Goal: Use online tool/utility: Utilize a website feature to perform a specific function

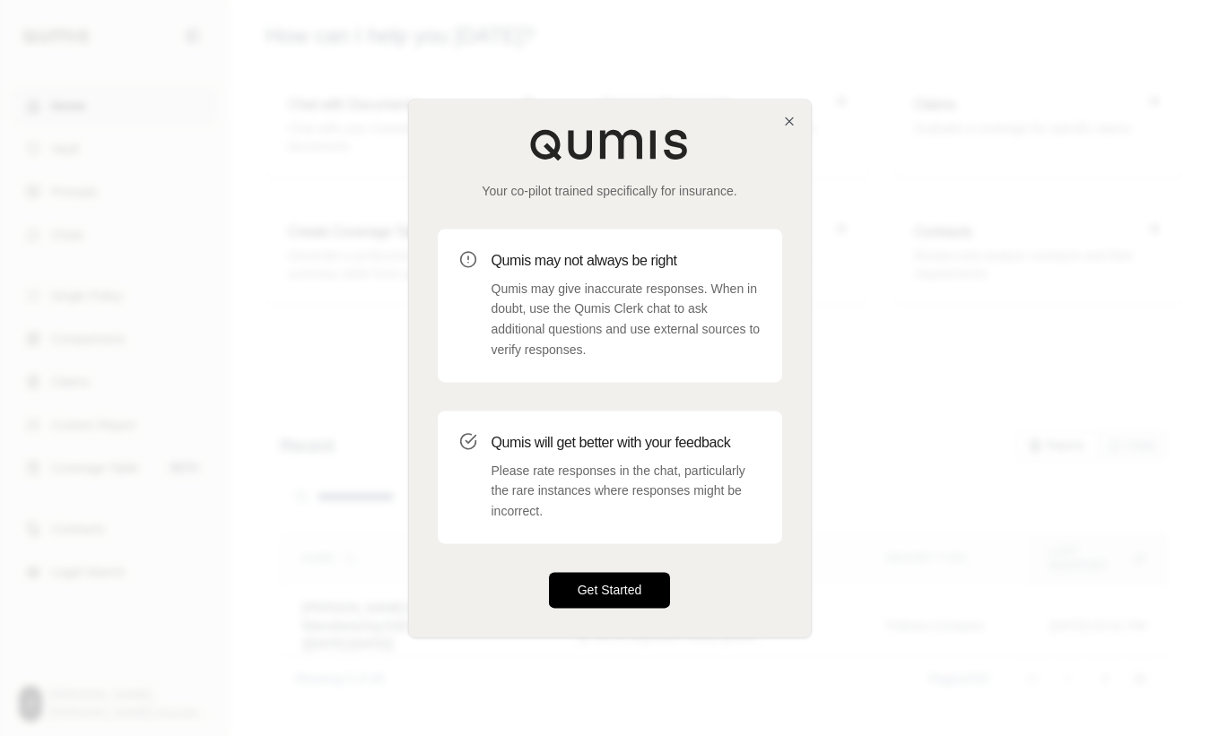
click at [583, 586] on button "Get Started" at bounding box center [610, 590] width 122 height 36
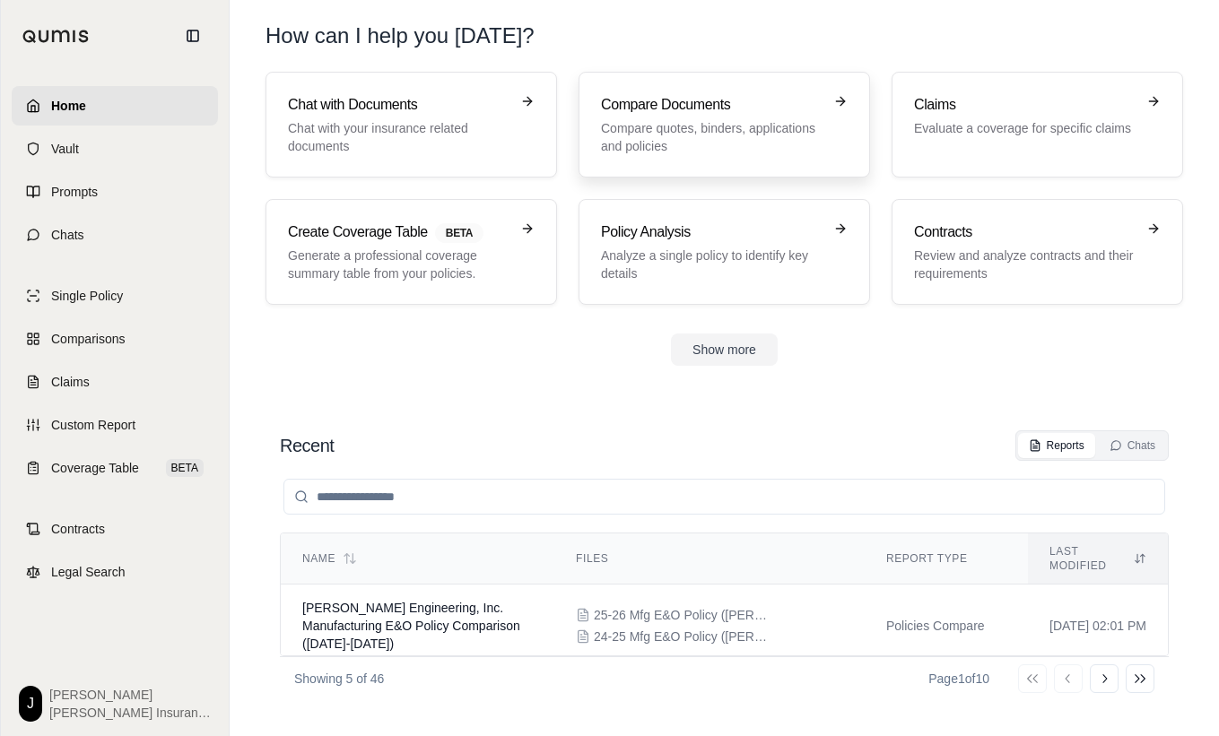
click at [685, 105] on h3 "Compare Documents" at bounding box center [711, 105] width 221 height 22
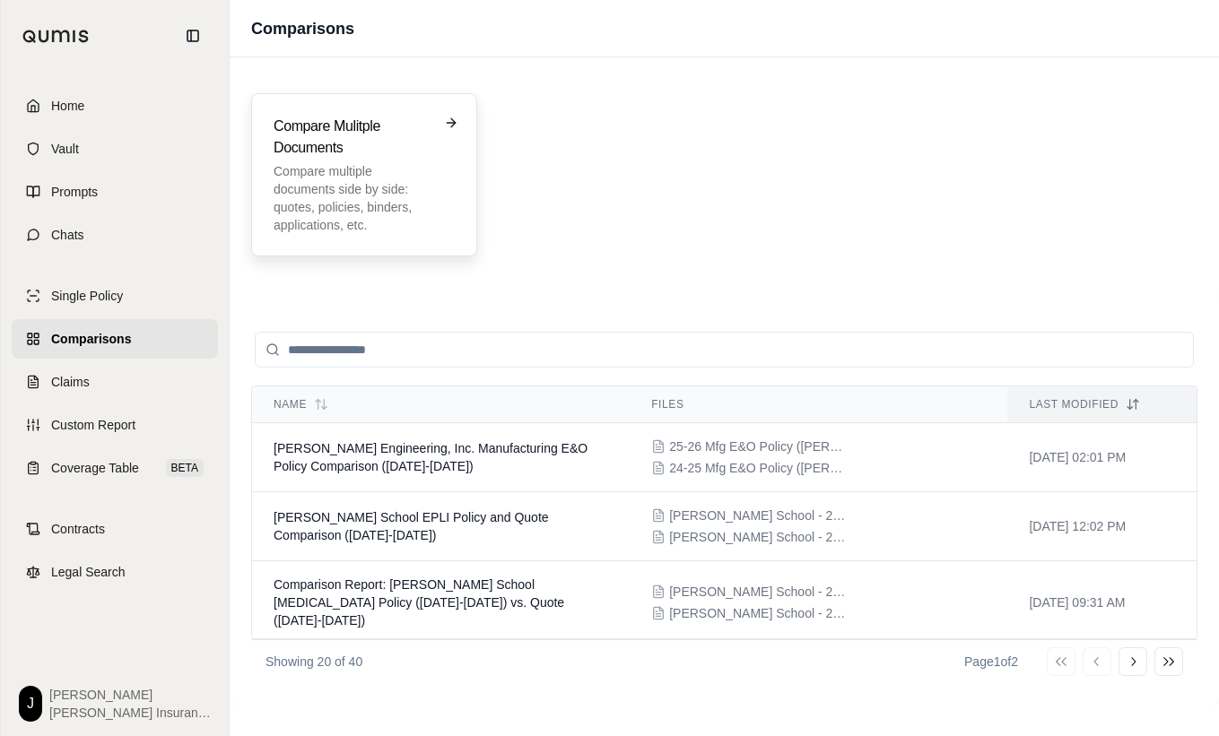
click at [375, 182] on p "Compare multiple documents side by side: quotes, policies, binders, application…" at bounding box center [352, 198] width 156 height 72
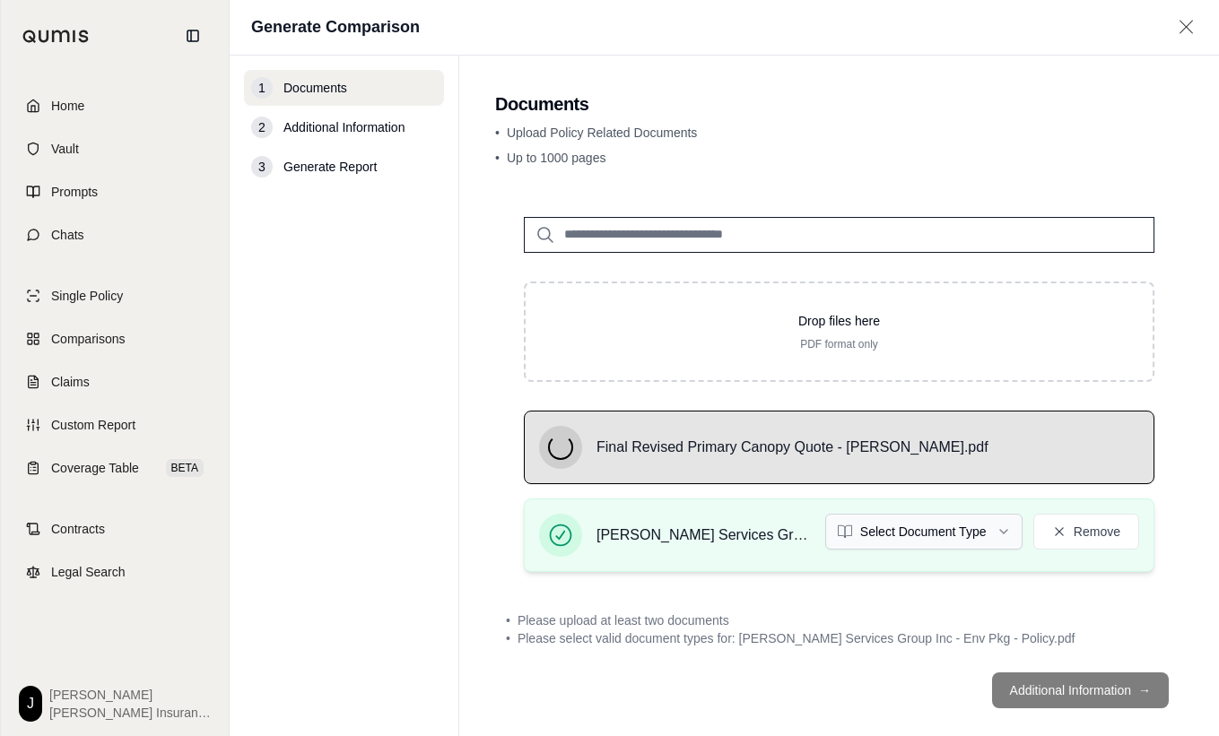
click at [910, 538] on html "Home Vault Prompts Chats Single Policy Comparisons Claims Custom Report Coverag…" at bounding box center [609, 368] width 1219 height 736
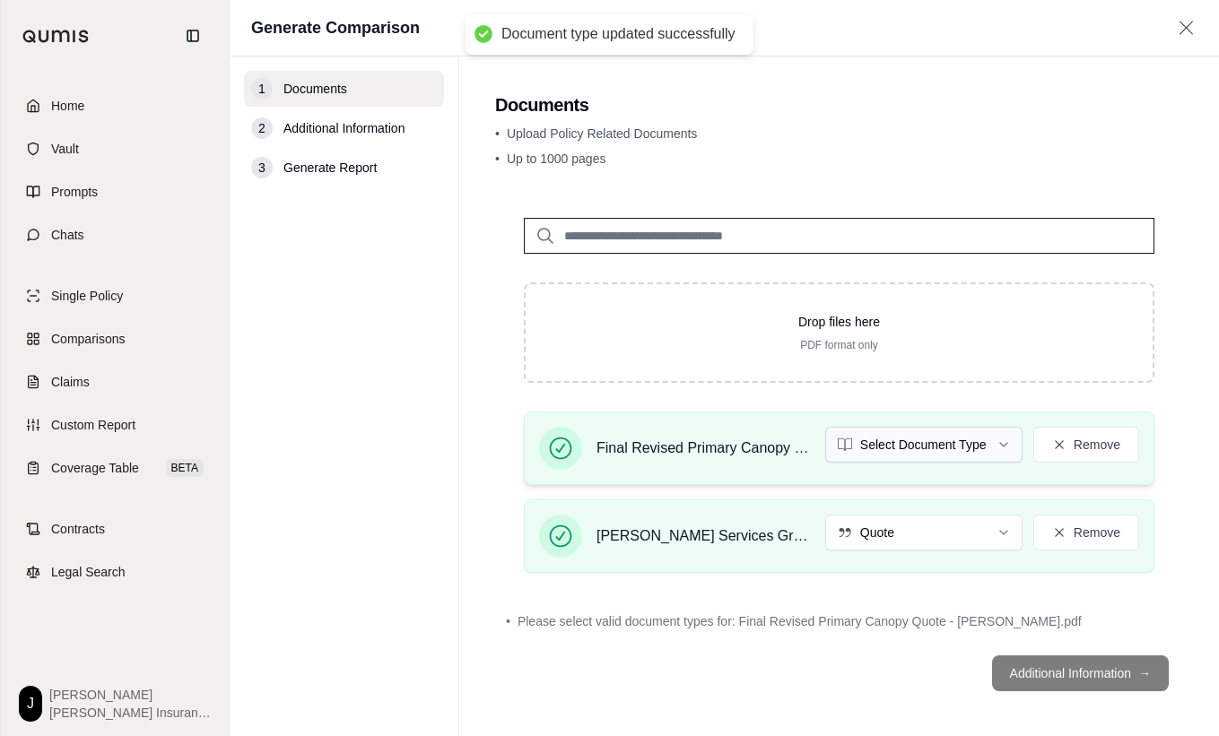
click at [896, 446] on html "Document type updated successfully Home Vault Prompts Chats Single Policy Compa…" at bounding box center [609, 368] width 1219 height 736
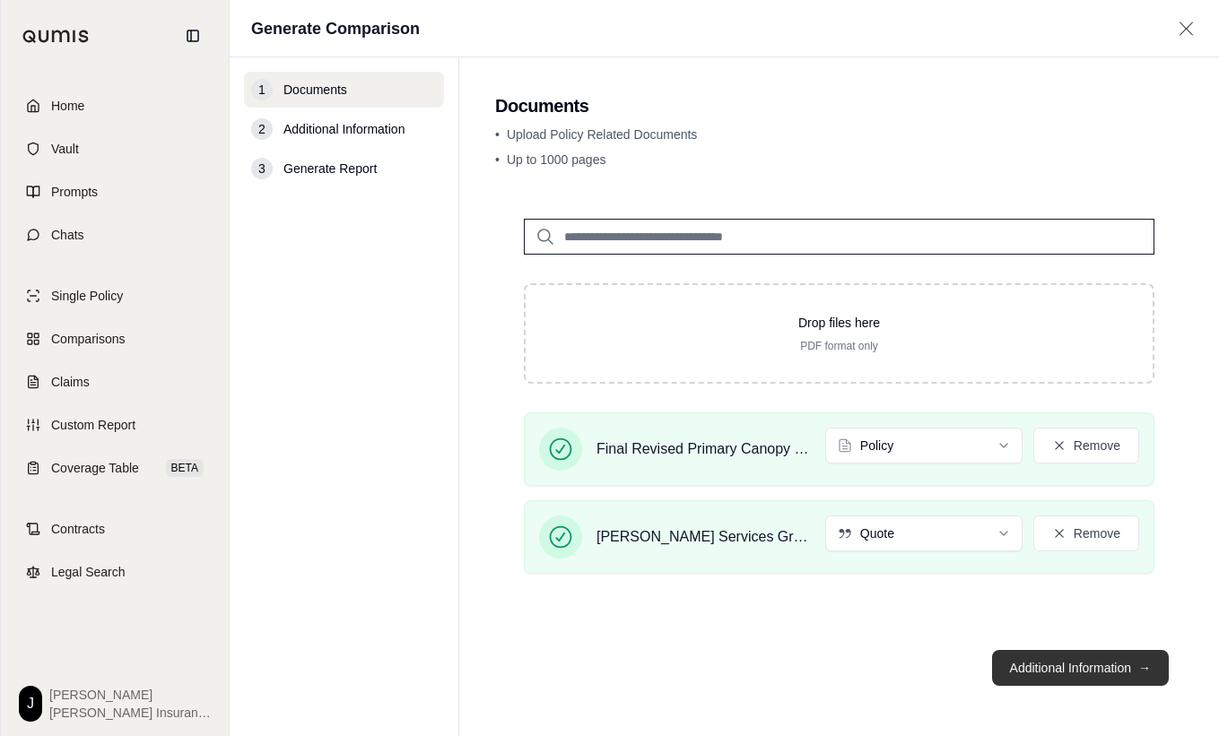
click at [1058, 671] on button "Additional Information →" at bounding box center [1080, 668] width 177 height 36
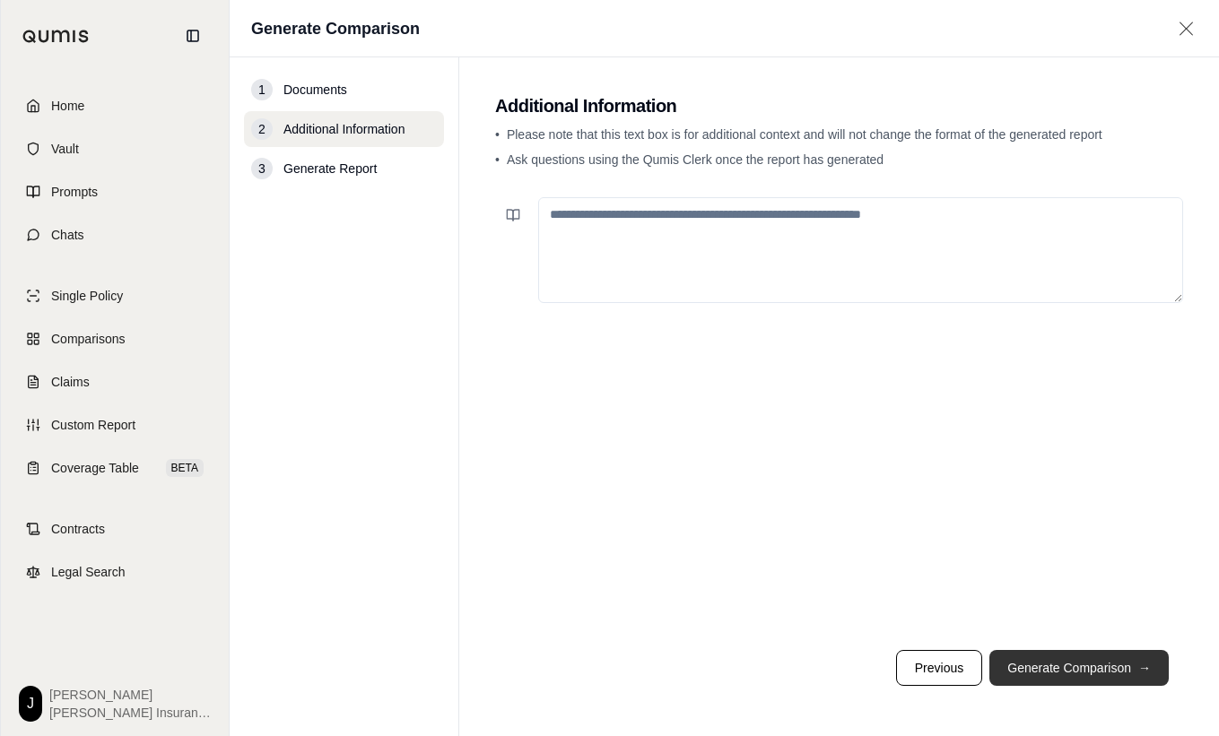
click at [1055, 669] on button "Generate Comparison →" at bounding box center [1078, 668] width 179 height 36
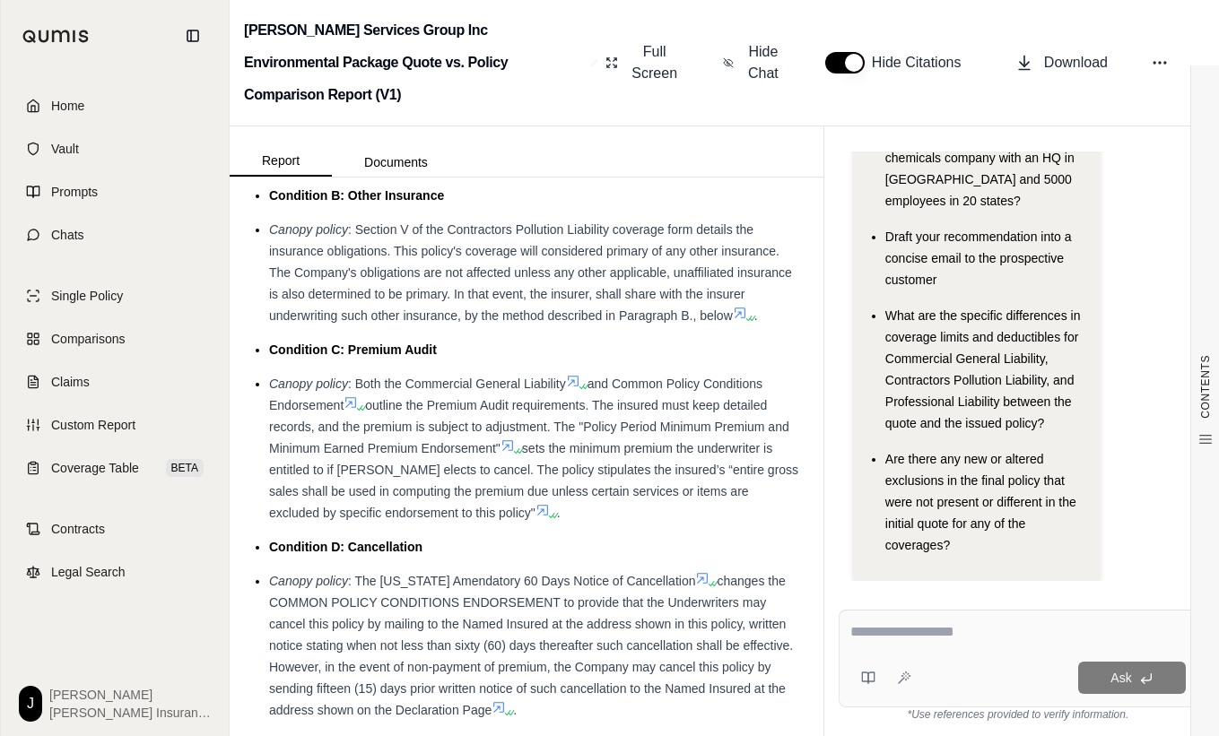
scroll to position [4060, 0]
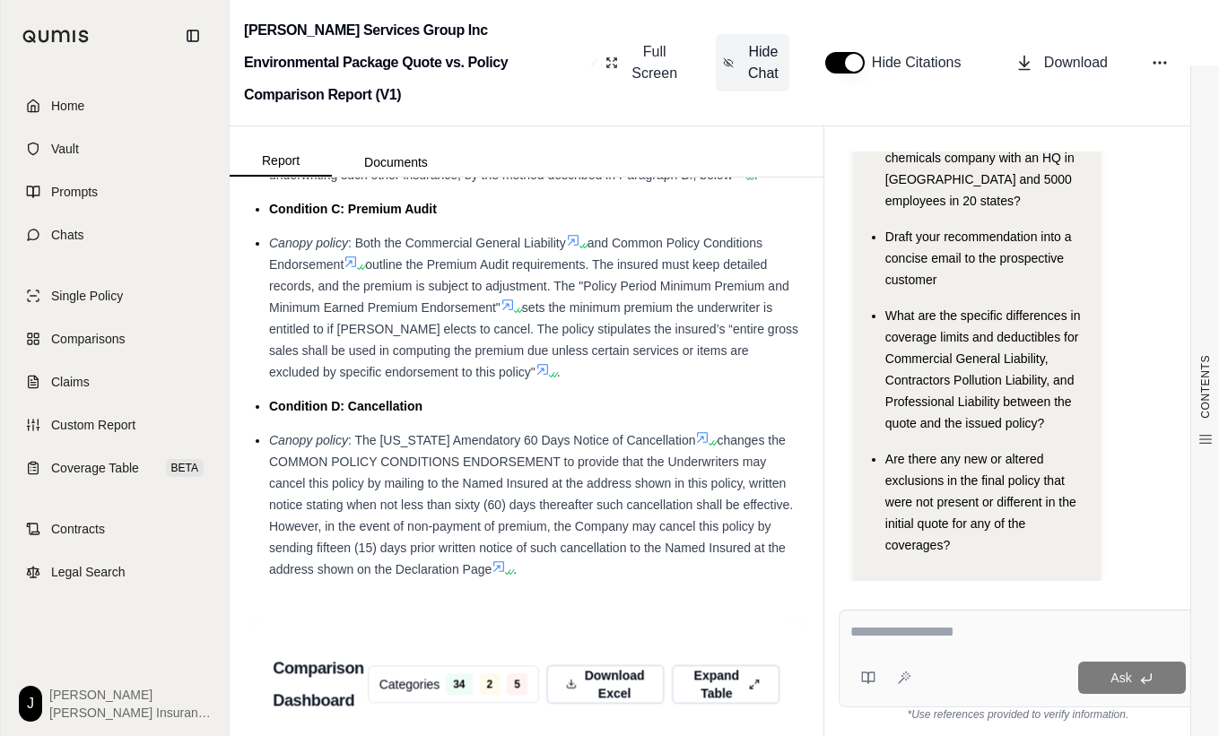
click at [773, 46] on span "Hide Chat" at bounding box center [763, 62] width 38 height 43
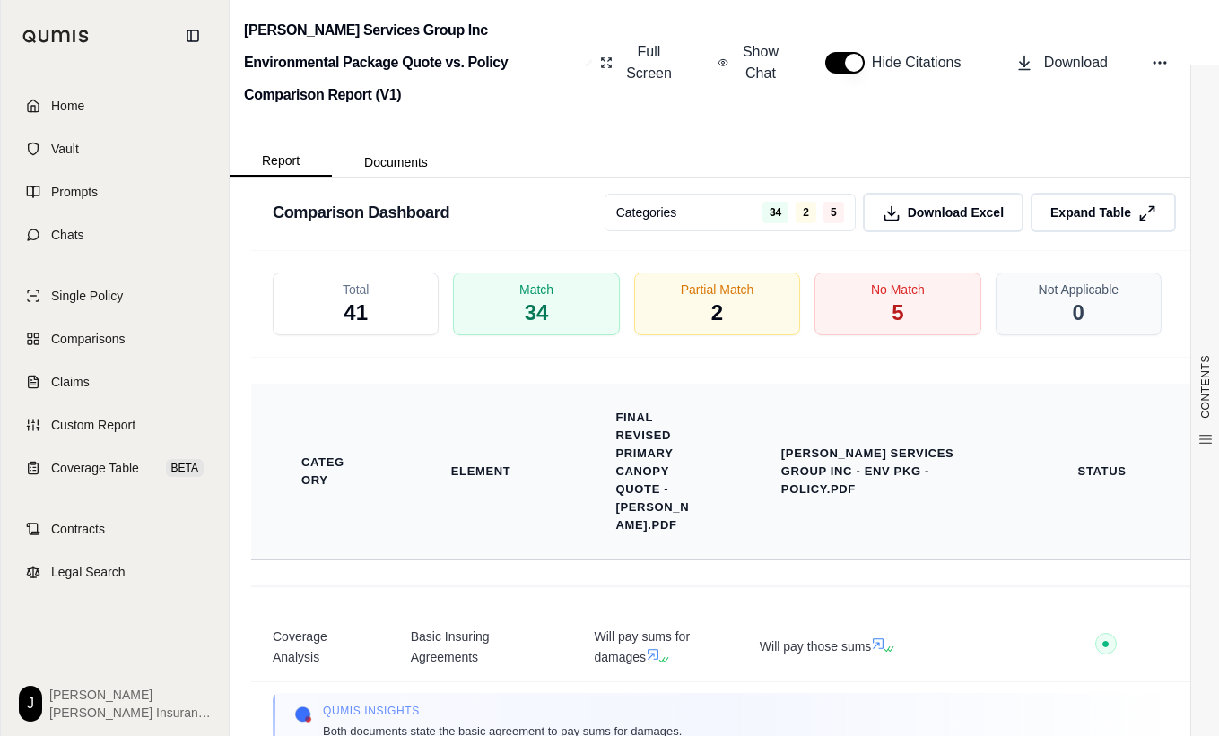
scroll to position [3396, 0]
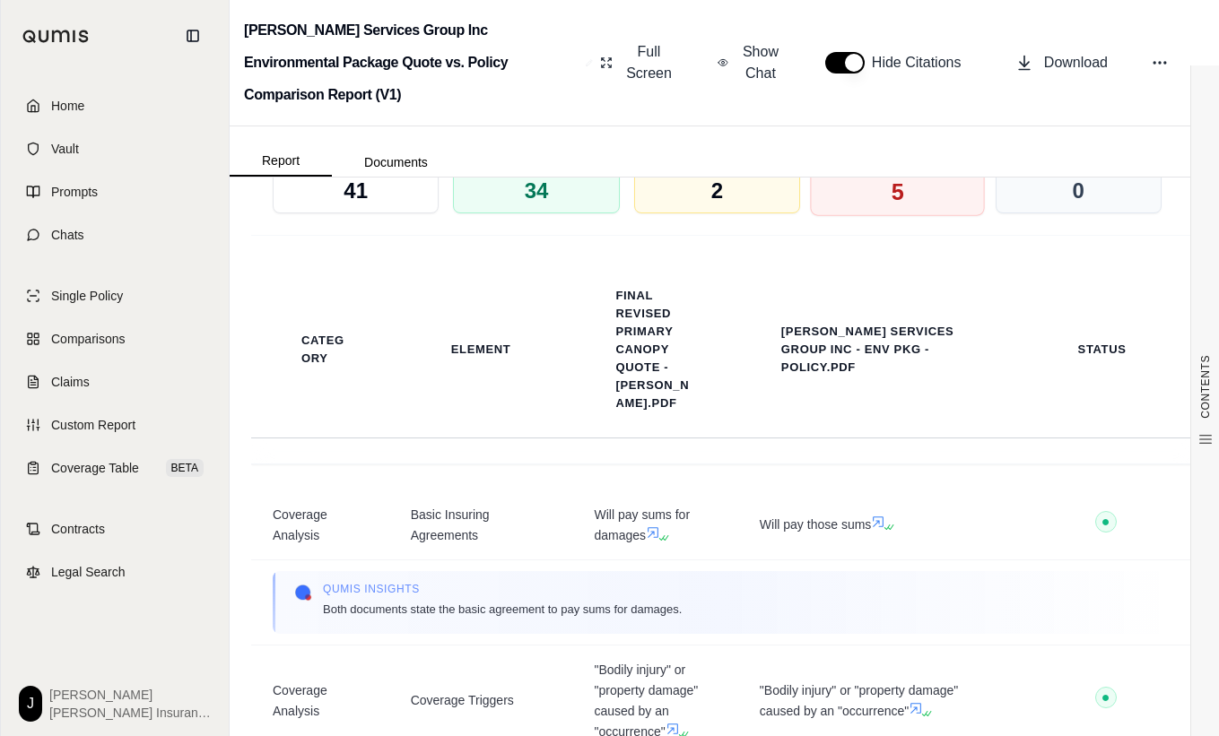
click at [865, 169] on div "No Match 5" at bounding box center [898, 183] width 175 height 66
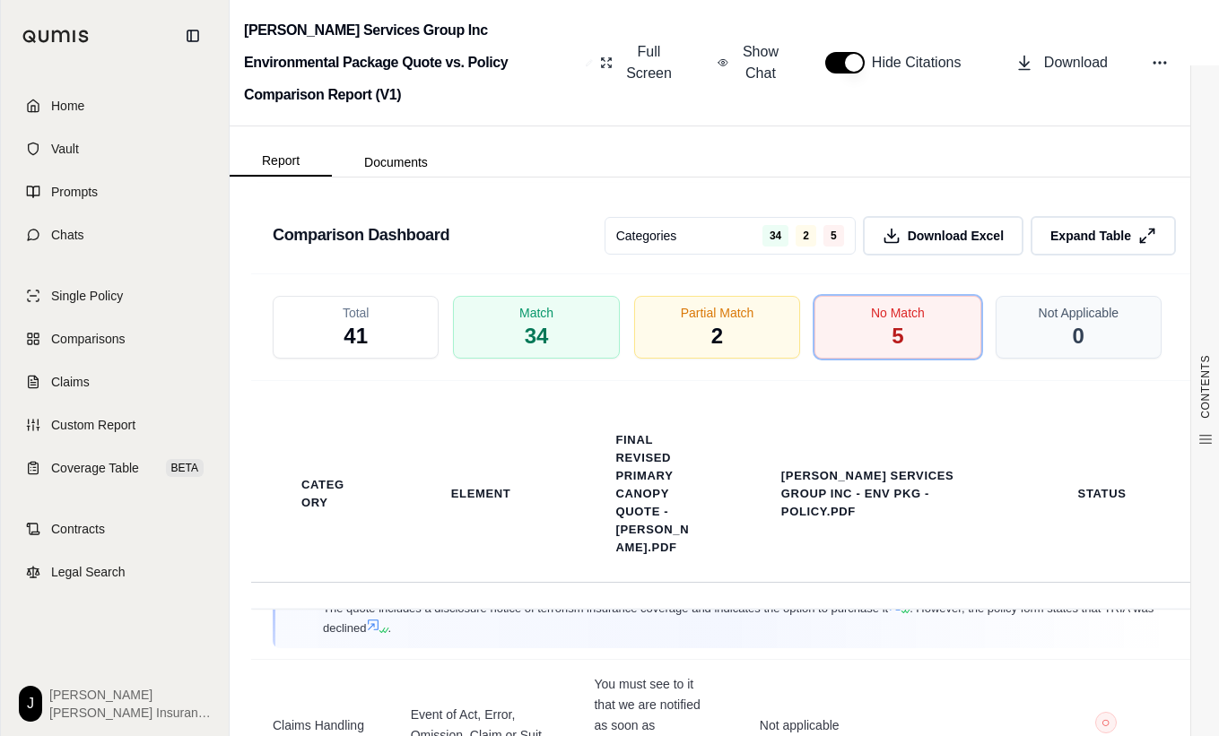
scroll to position [3068, 0]
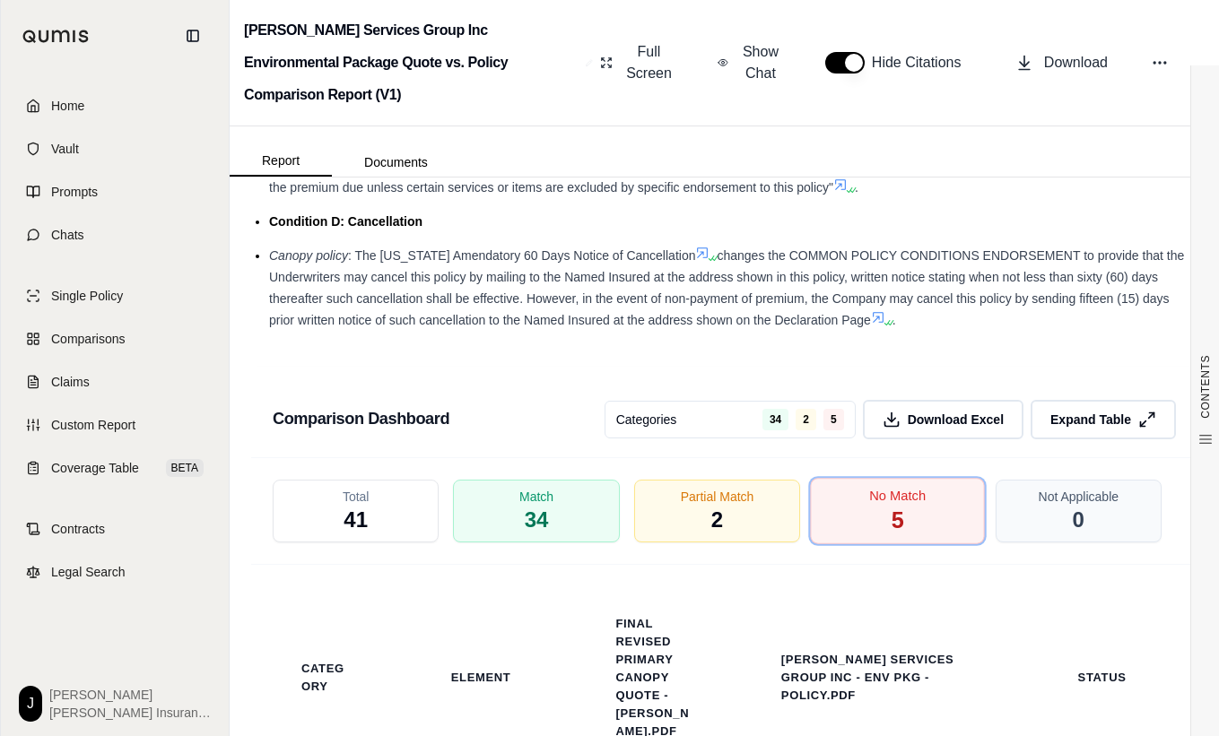
click at [852, 482] on div "No Match 5" at bounding box center [898, 511] width 175 height 66
click at [720, 486] on span "Partial Match" at bounding box center [717, 495] width 77 height 19
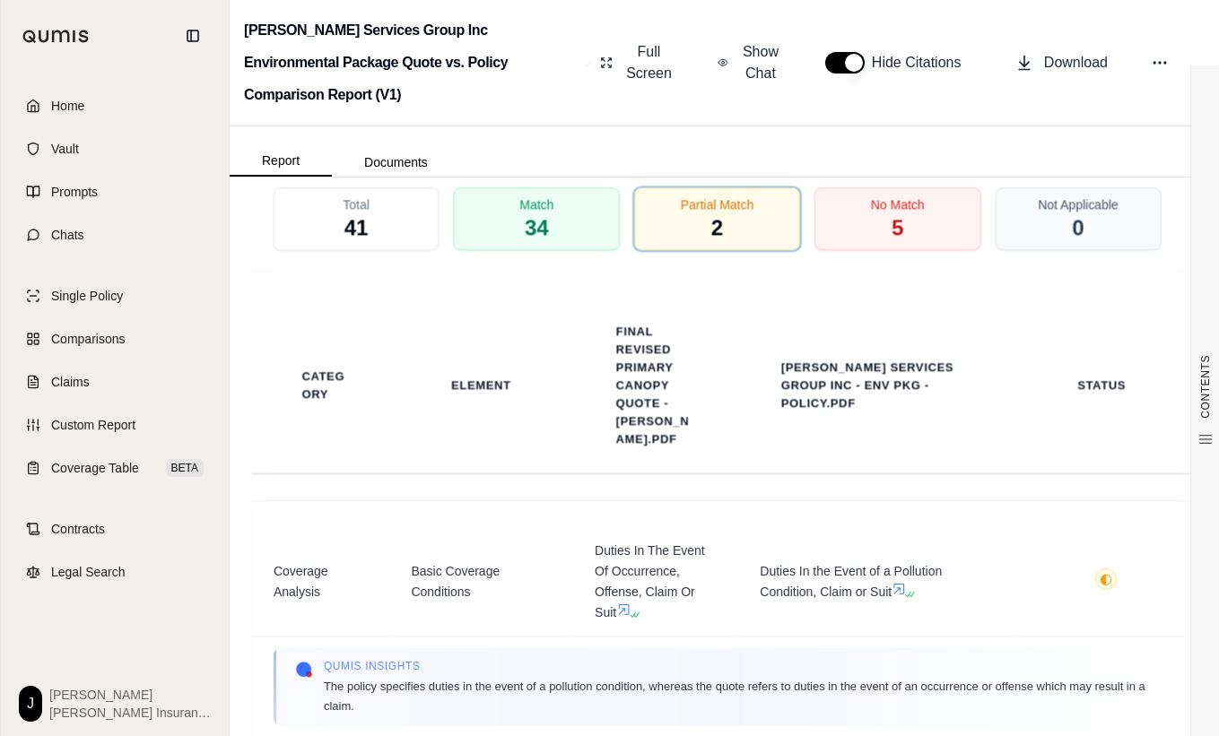
scroll to position [3157, 0]
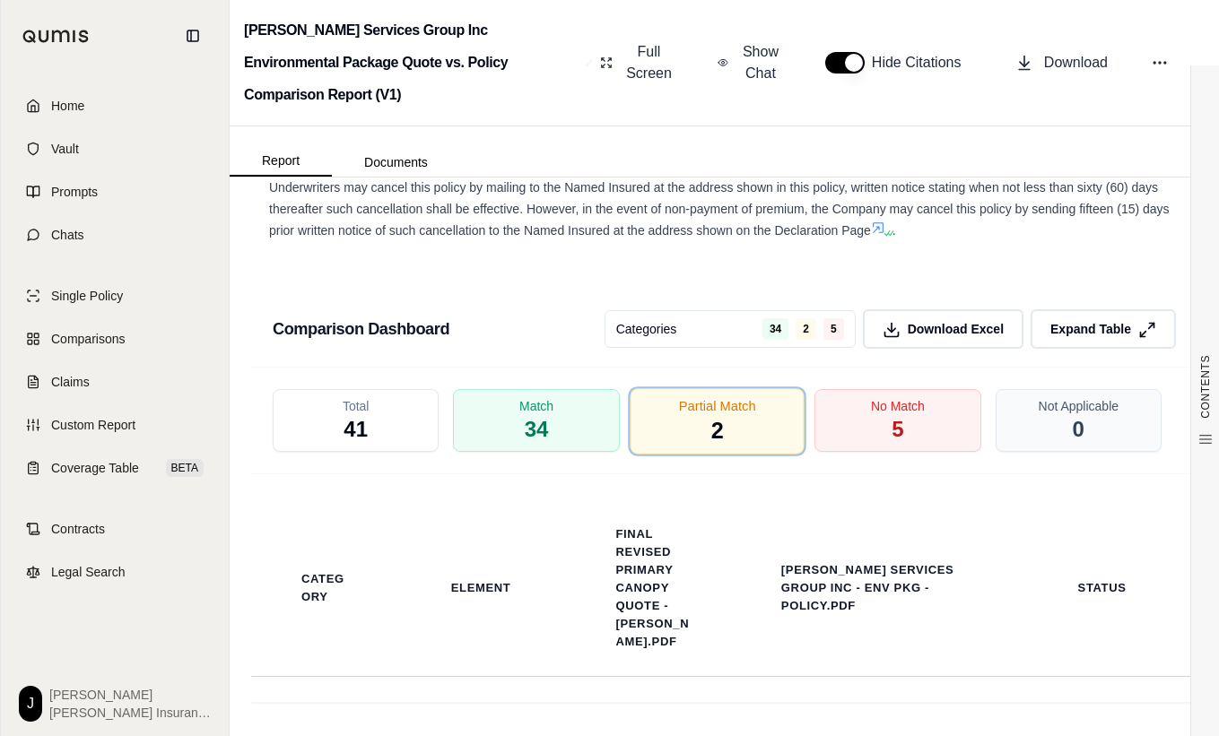
click at [695, 396] on span "Partial Match" at bounding box center [717, 405] width 77 height 19
click at [525, 415] on span "34" at bounding box center [536, 430] width 25 height 30
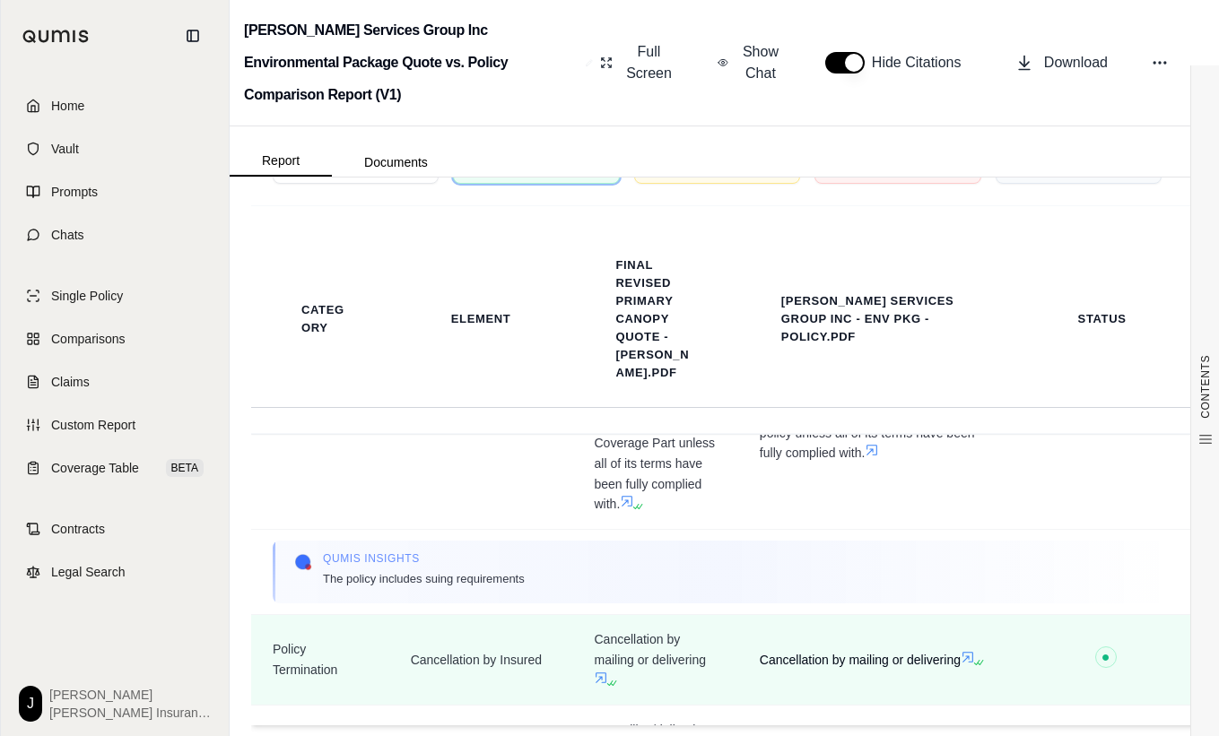
scroll to position [6257, 0]
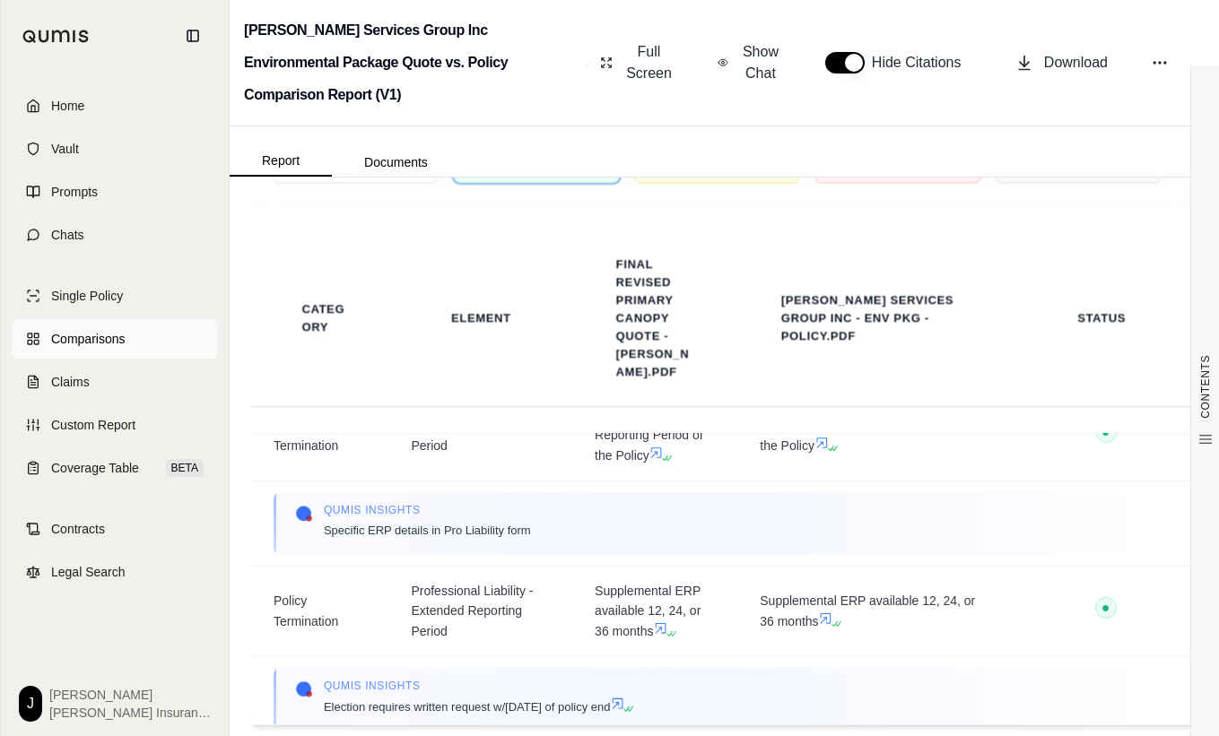
click at [100, 343] on span "Comparisons" at bounding box center [88, 339] width 74 height 18
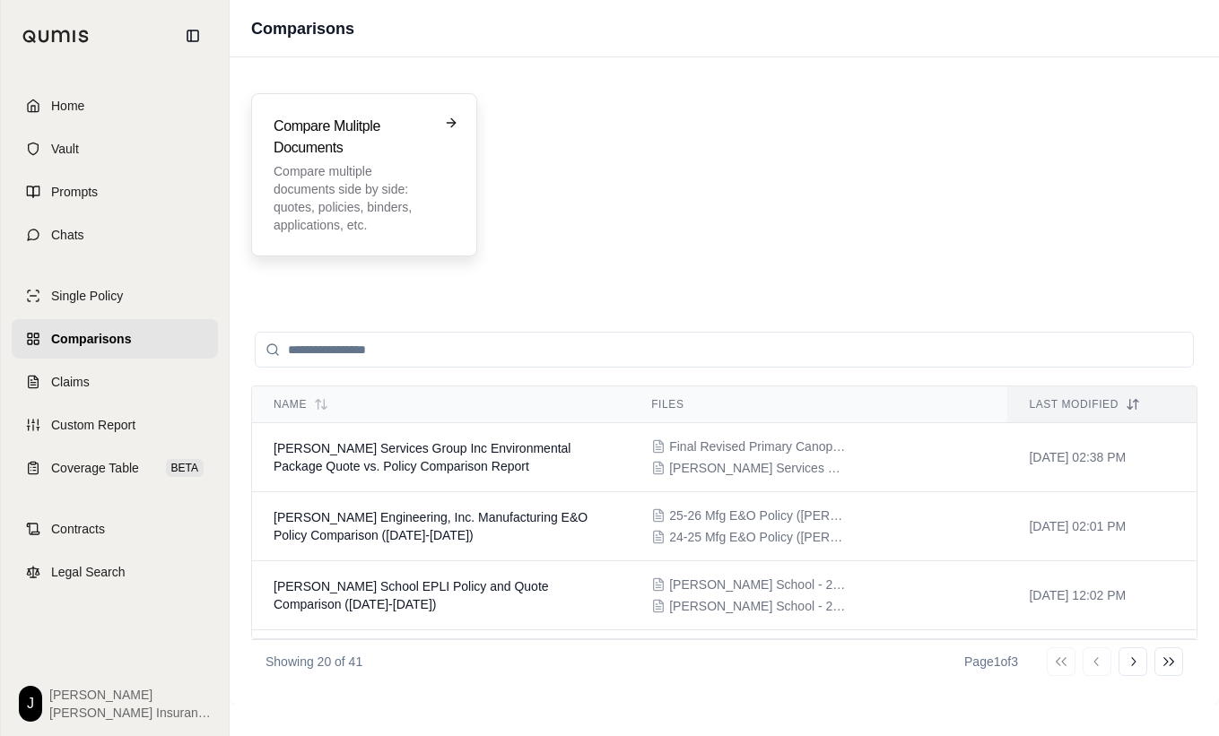
click at [291, 152] on h3 "Compare Mulitple Documents" at bounding box center [352, 137] width 156 height 43
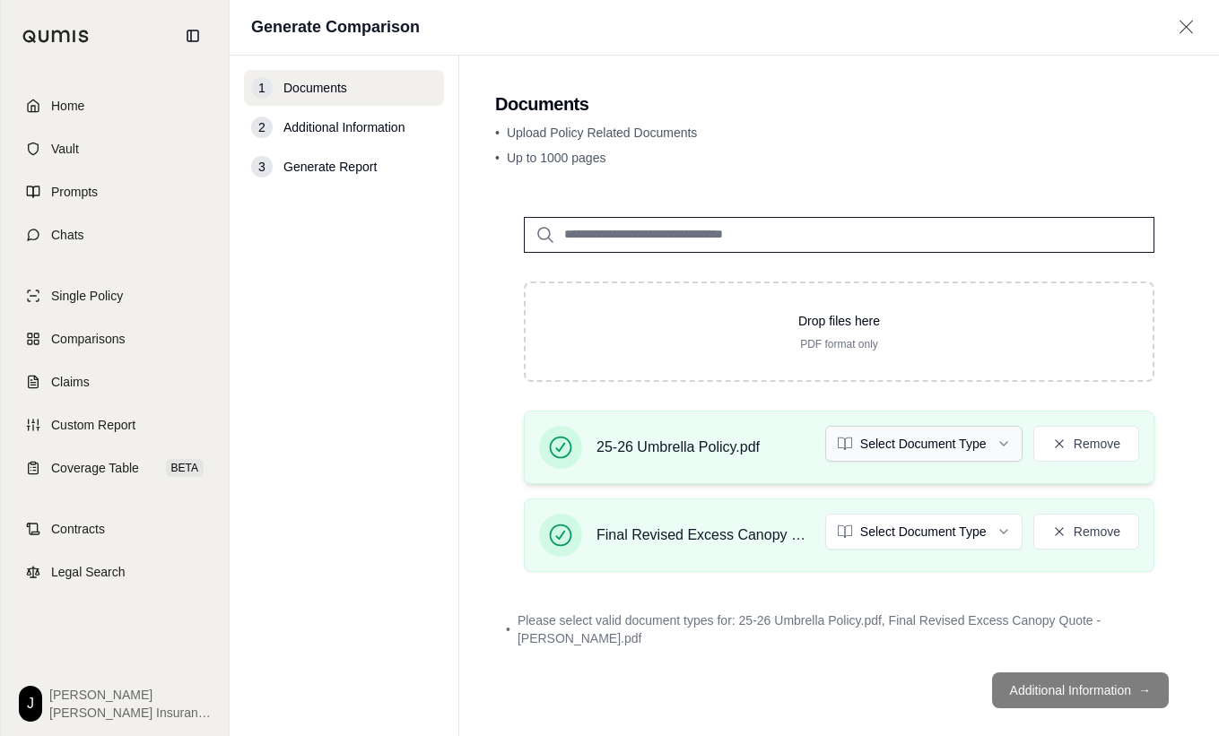
click at [953, 448] on html "Home Vault Prompts Chats Single Policy Comparisons Claims Custom Report Coverag…" at bounding box center [609, 368] width 1219 height 736
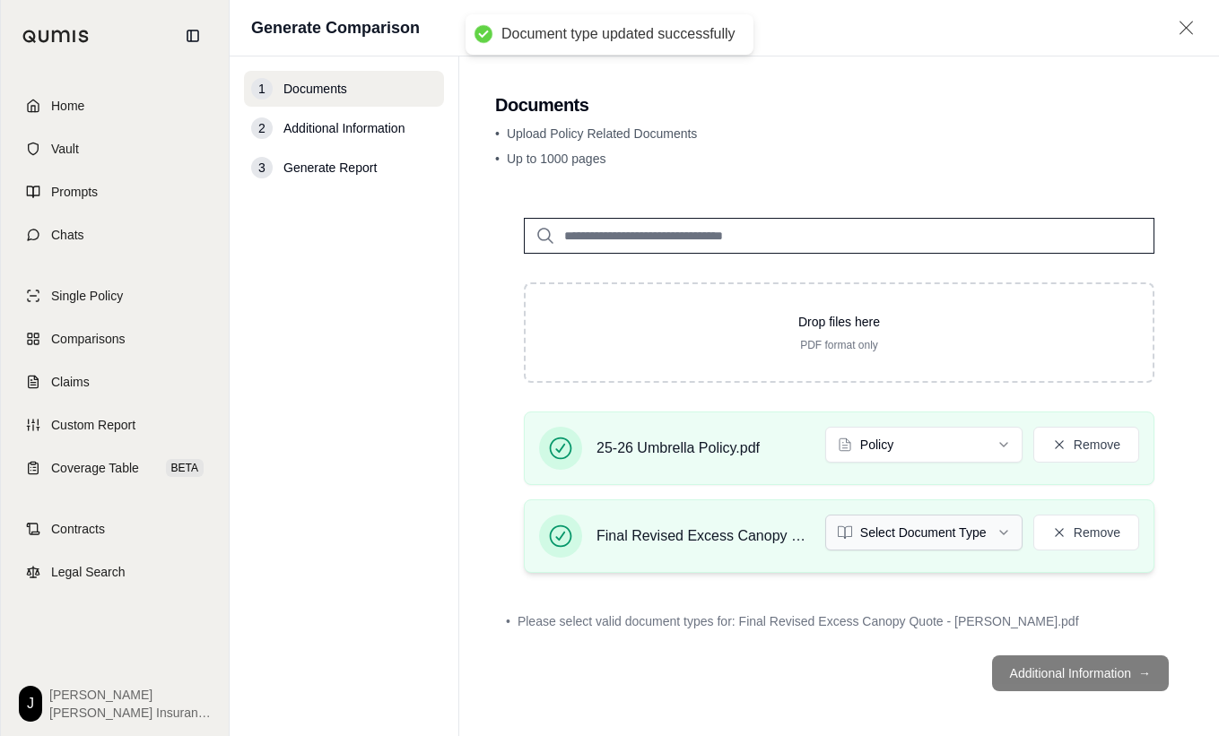
click at [922, 534] on html "Document type updated successfully Home Vault Prompts Chats Single Policy Compa…" at bounding box center [609, 368] width 1219 height 736
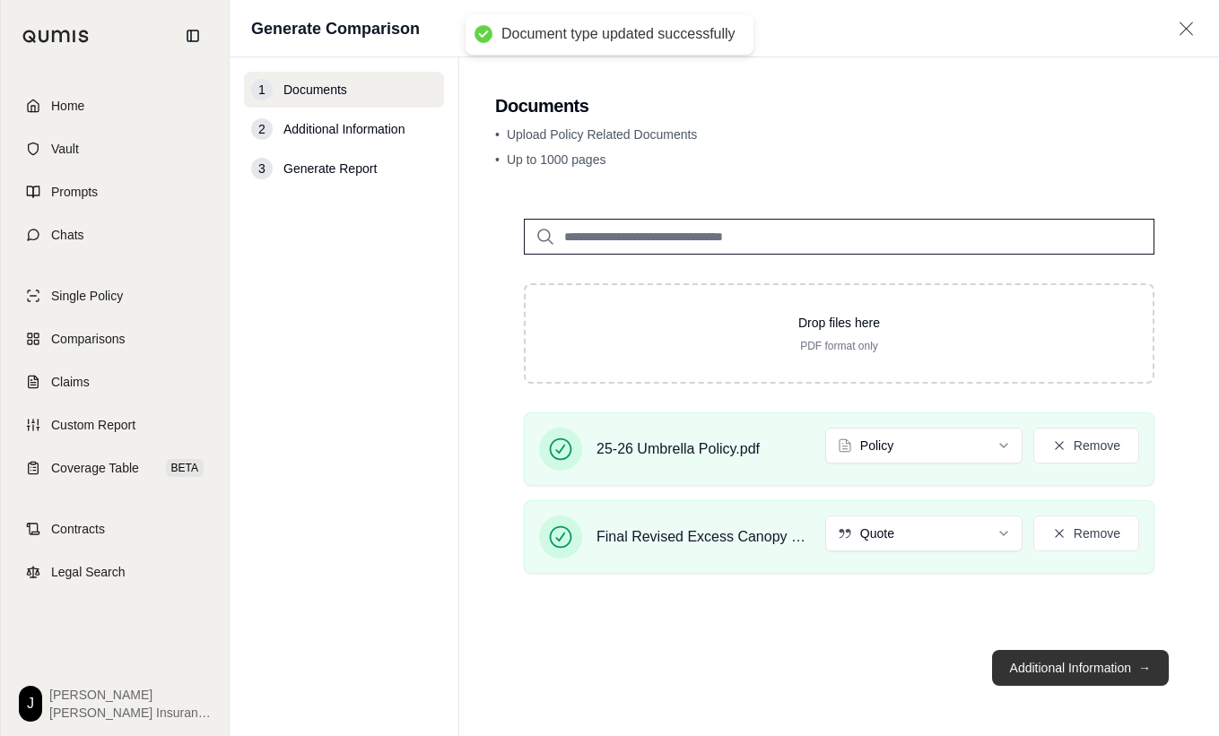
click at [1083, 669] on button "Additional Information →" at bounding box center [1080, 668] width 177 height 36
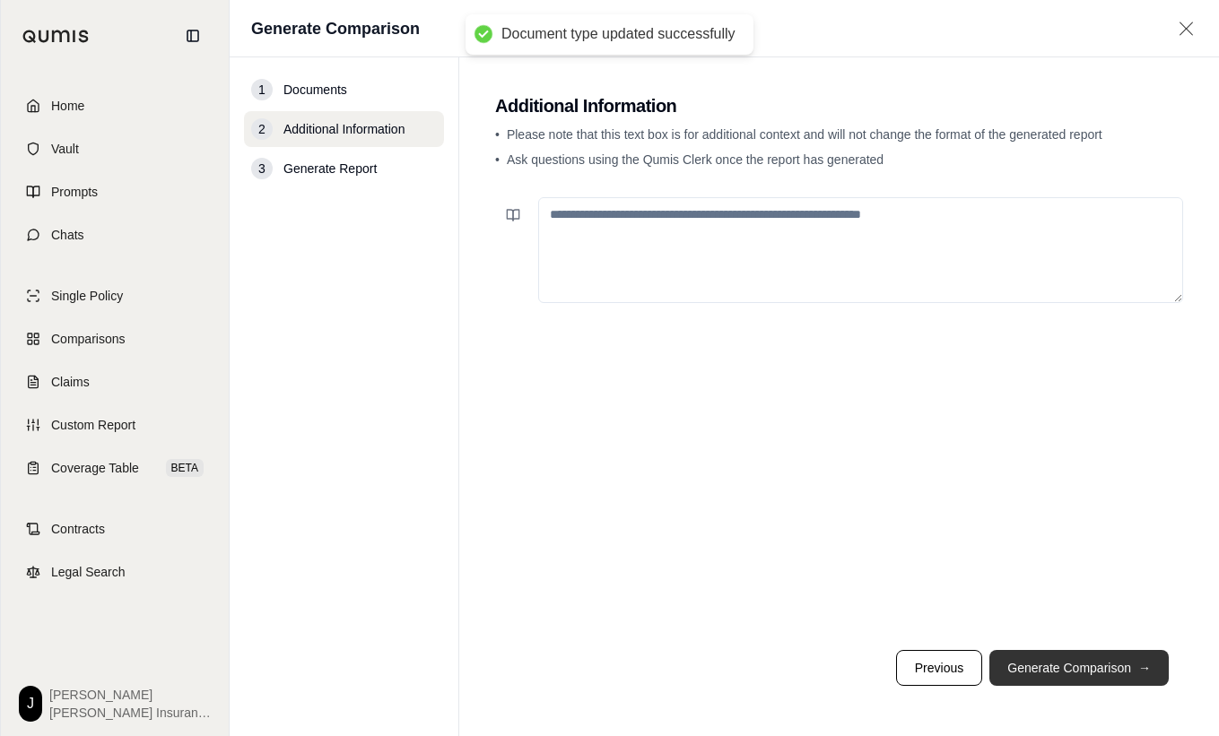
click at [1078, 669] on button "Generate Comparison →" at bounding box center [1078, 668] width 179 height 36
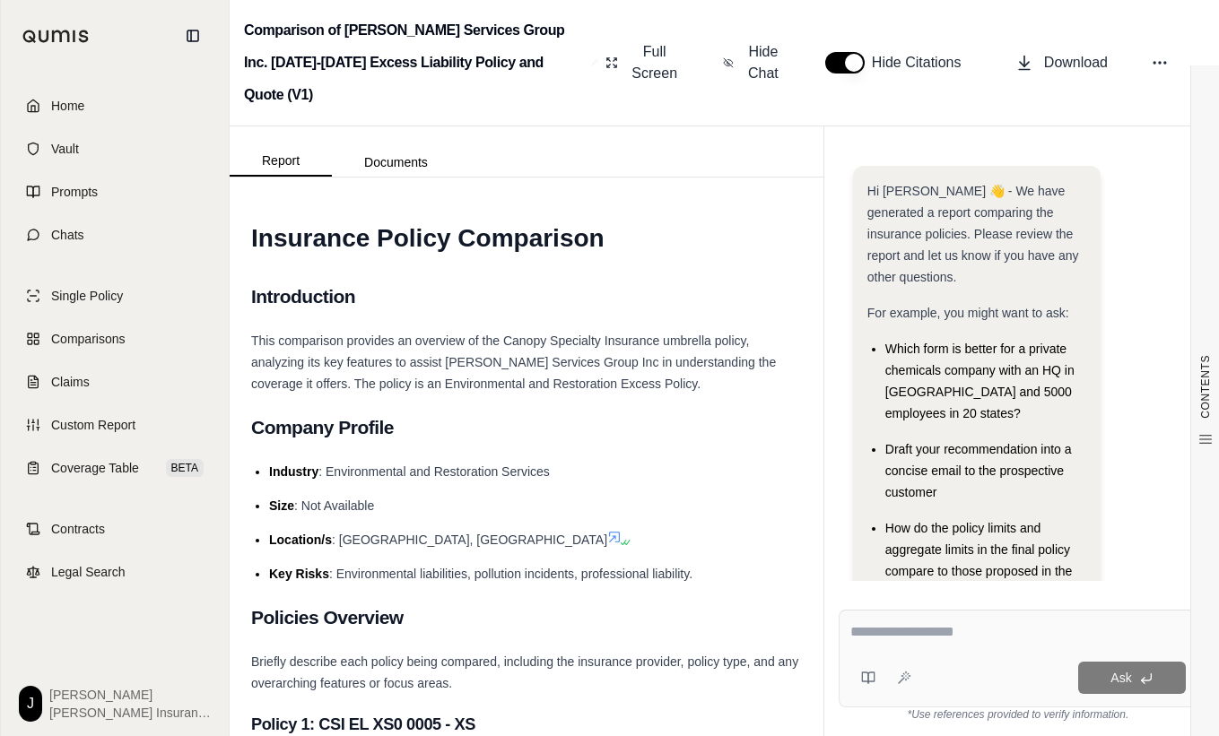
scroll to position [148, 0]
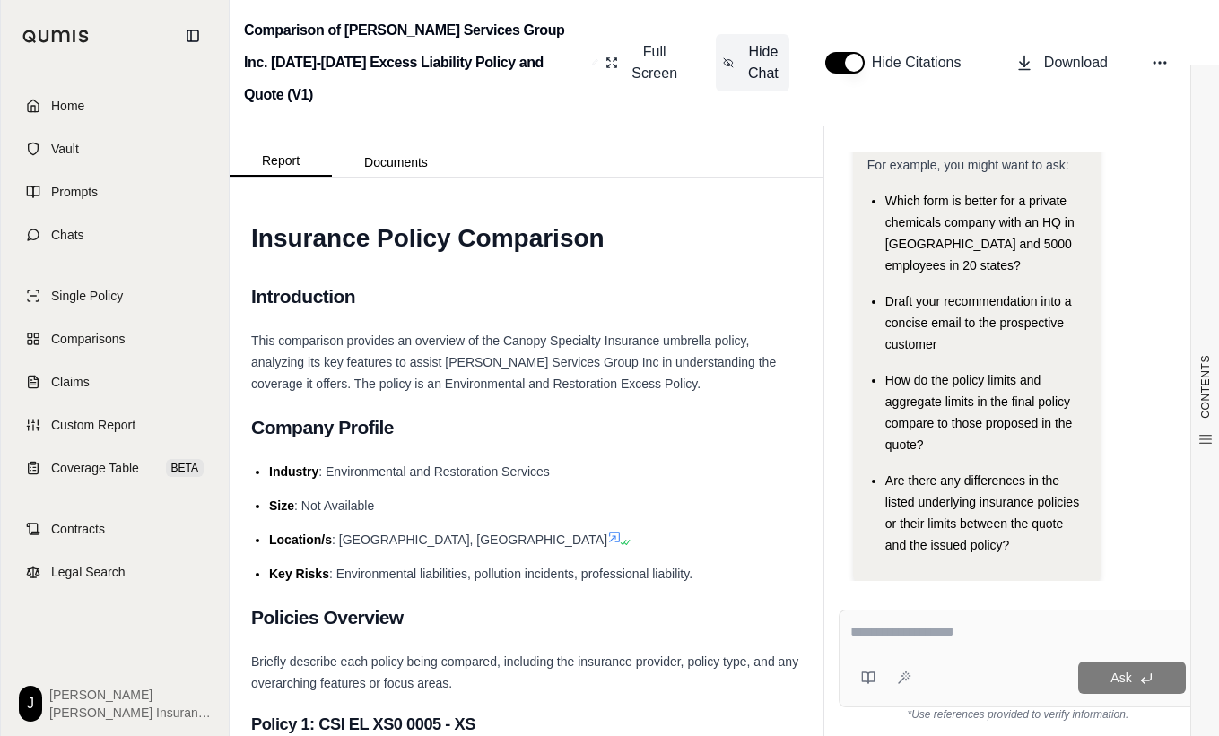
click at [766, 41] on span "Hide Chat" at bounding box center [763, 62] width 38 height 43
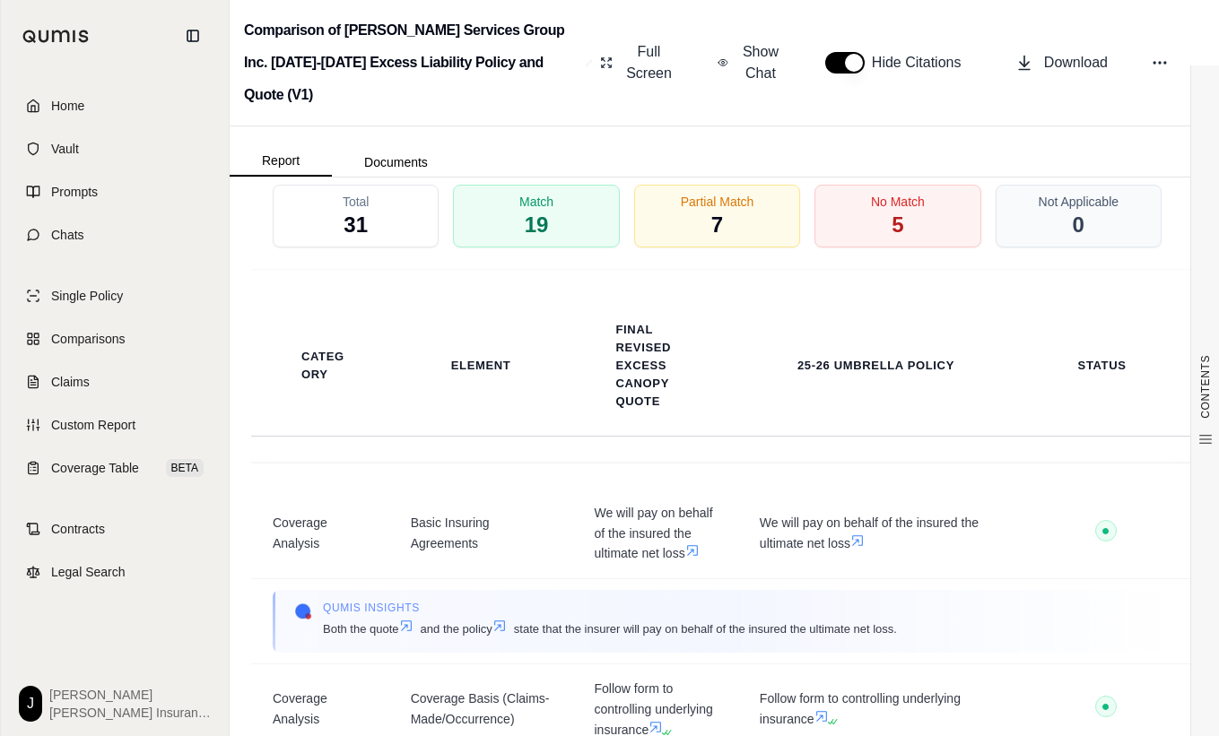
scroll to position [3766, 0]
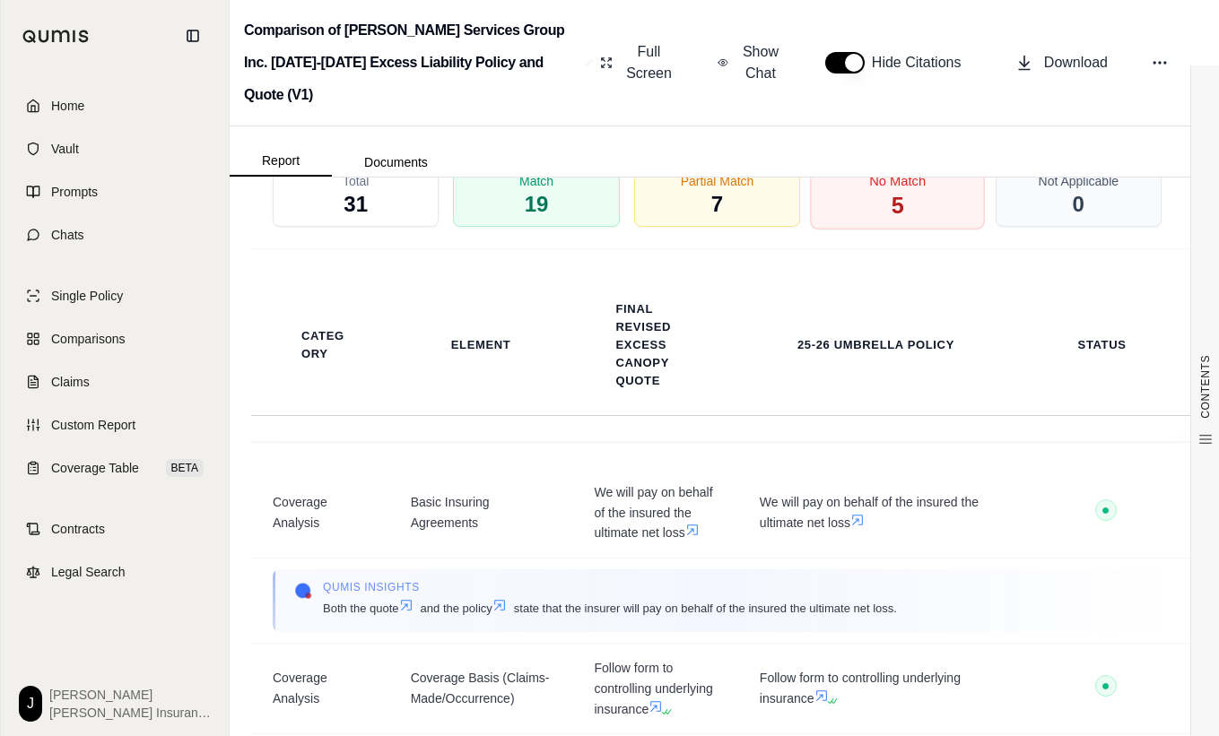
click at [904, 203] on div "No Match 5" at bounding box center [898, 196] width 175 height 66
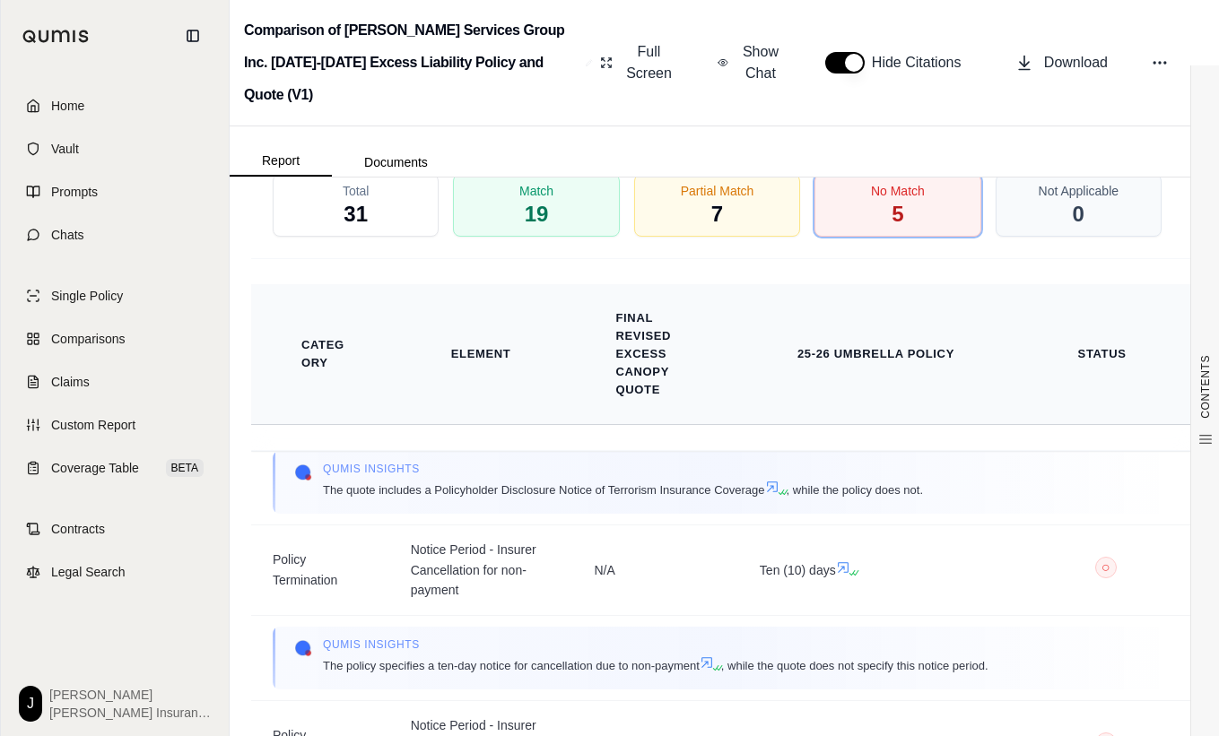
scroll to position [3584, 0]
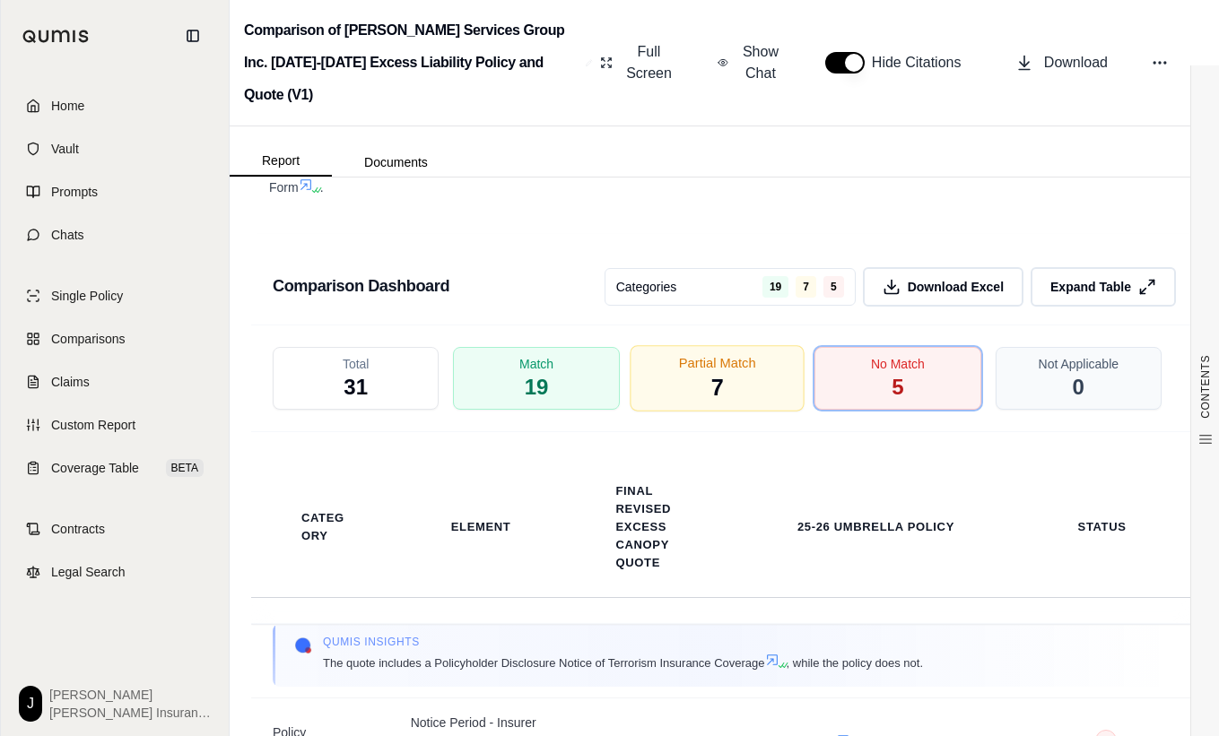
click at [750, 412] on div "Partial Match 7" at bounding box center [717, 378] width 175 height 66
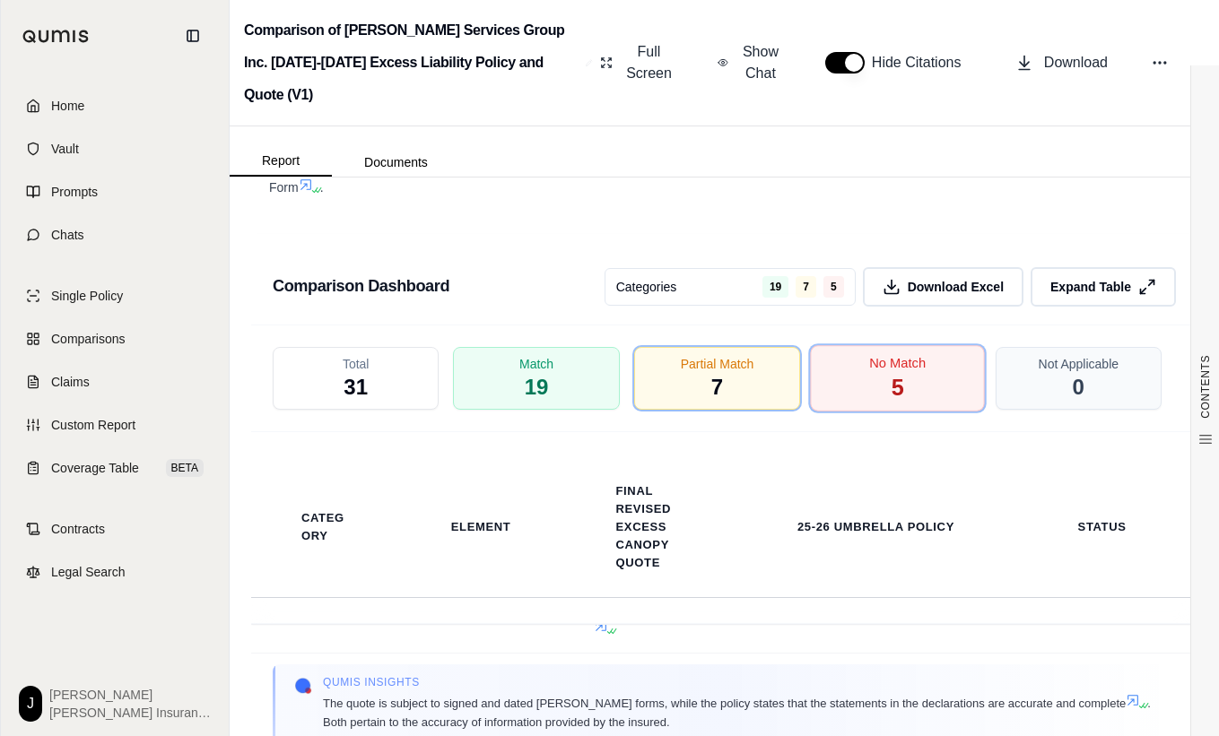
click at [855, 387] on div "No Match 5" at bounding box center [898, 378] width 175 height 66
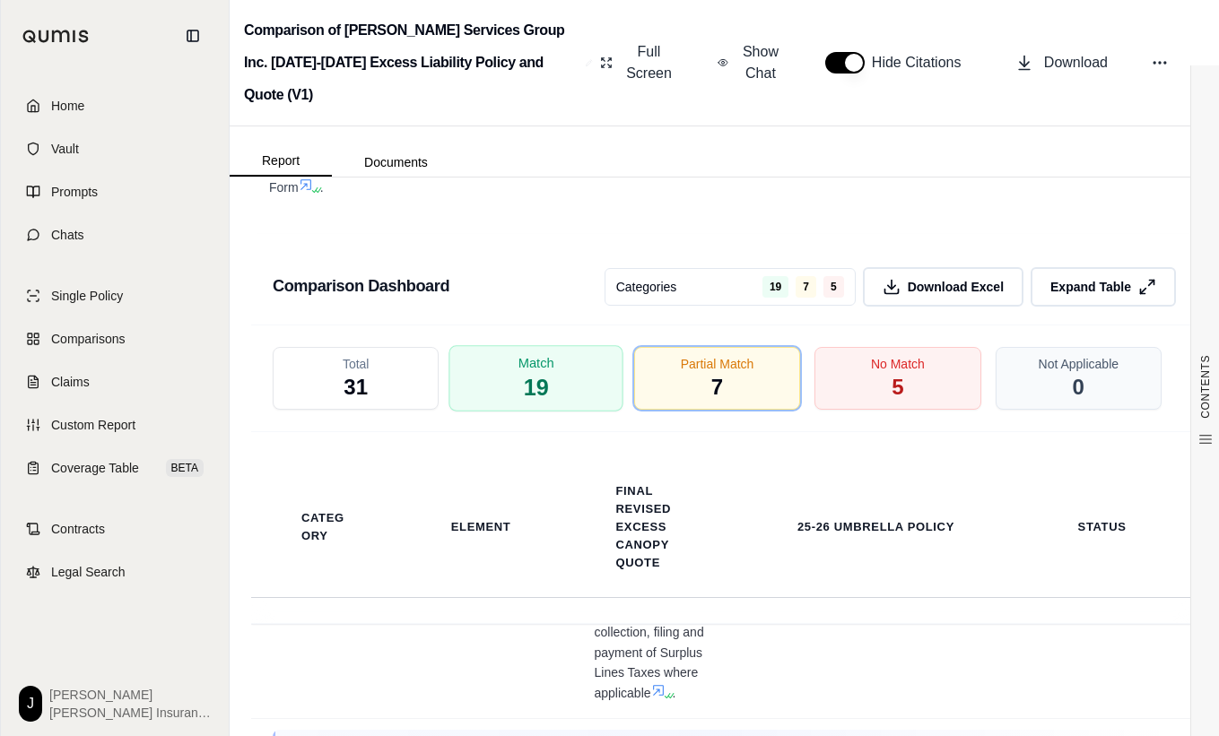
click at [512, 392] on div "Match 19" at bounding box center [536, 378] width 175 height 66
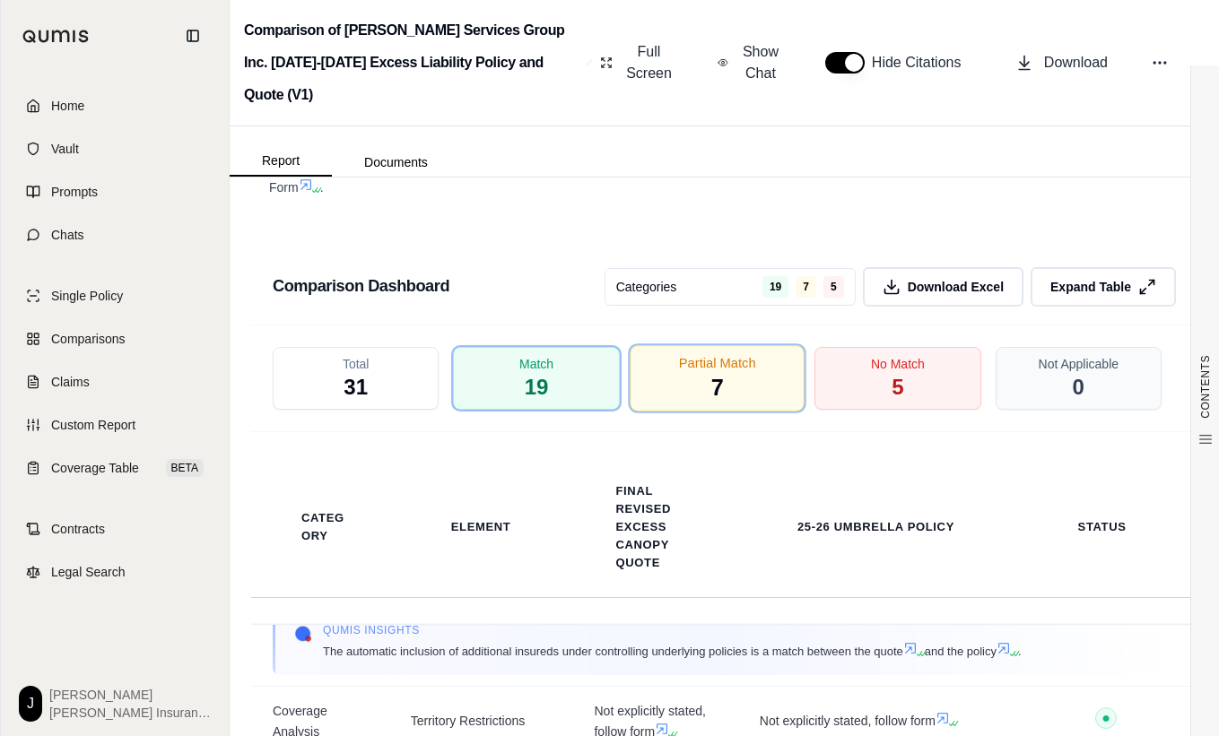
click at [701, 397] on div "Partial Match 7" at bounding box center [717, 378] width 175 height 66
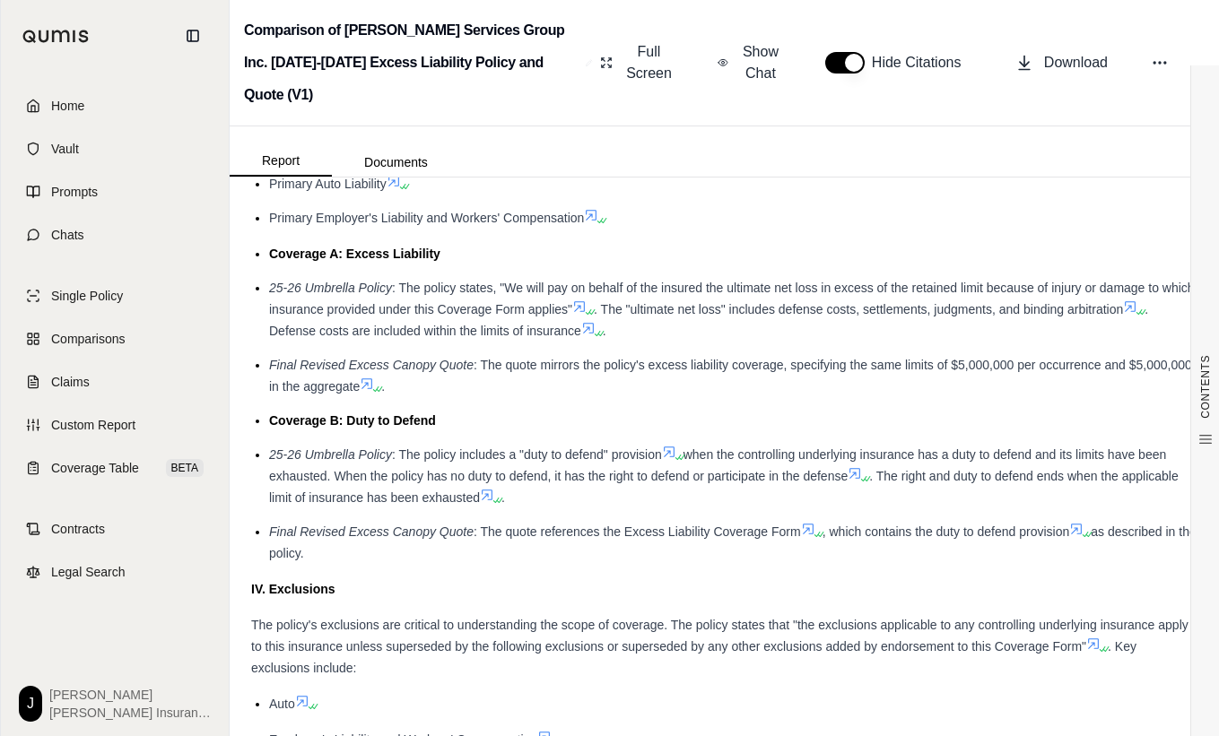
scroll to position [1973, 0]
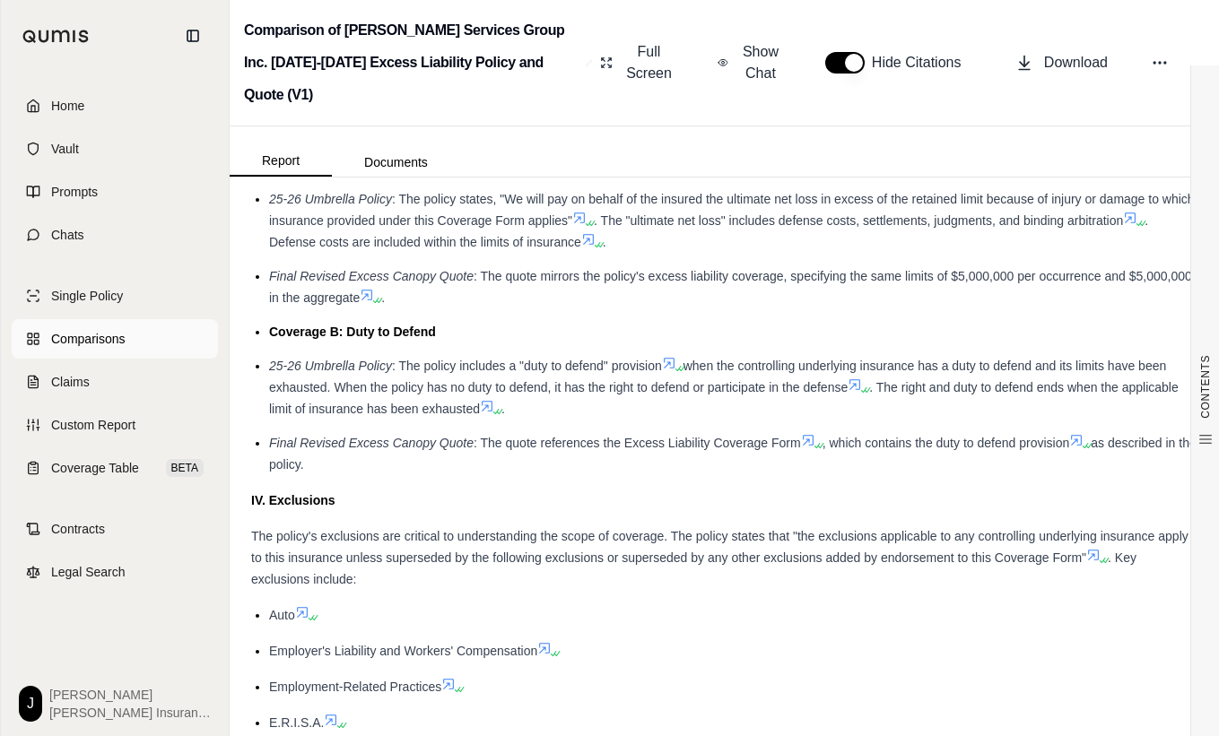
click at [100, 331] on span "Comparisons" at bounding box center [88, 339] width 74 height 18
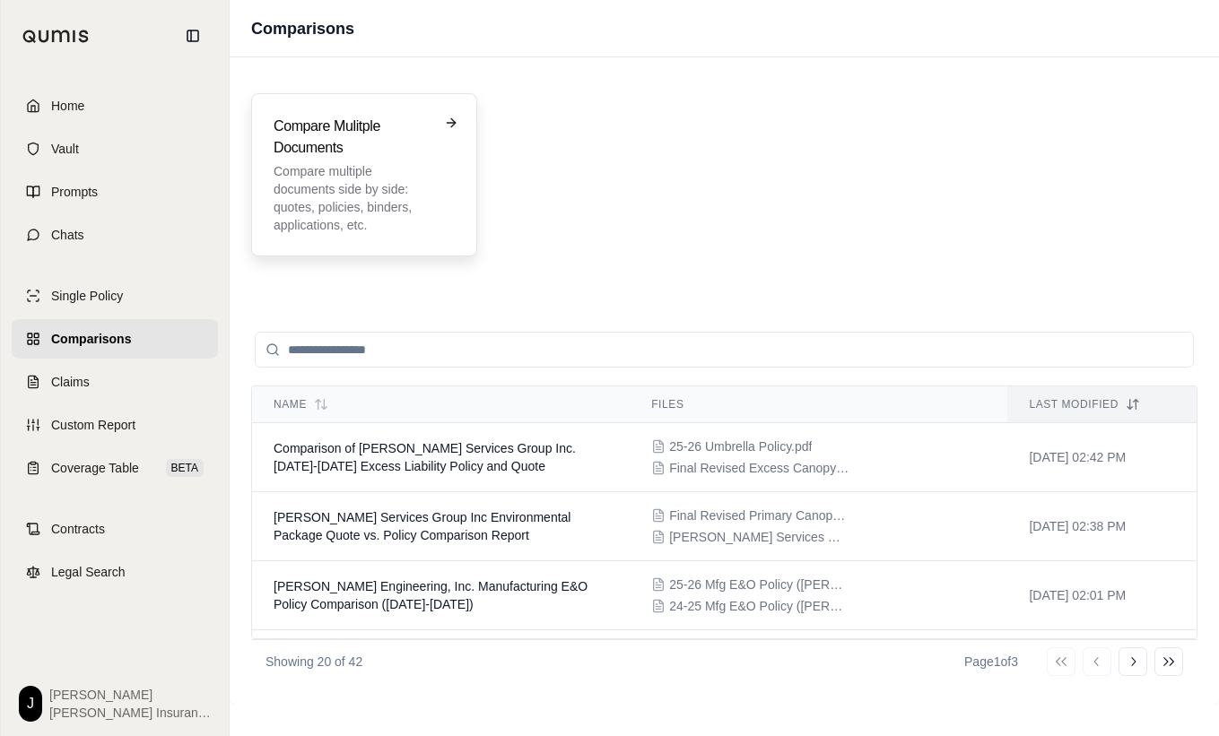
click at [429, 187] on p "Compare multiple documents side by side: quotes, policies, binders, application…" at bounding box center [352, 198] width 156 height 72
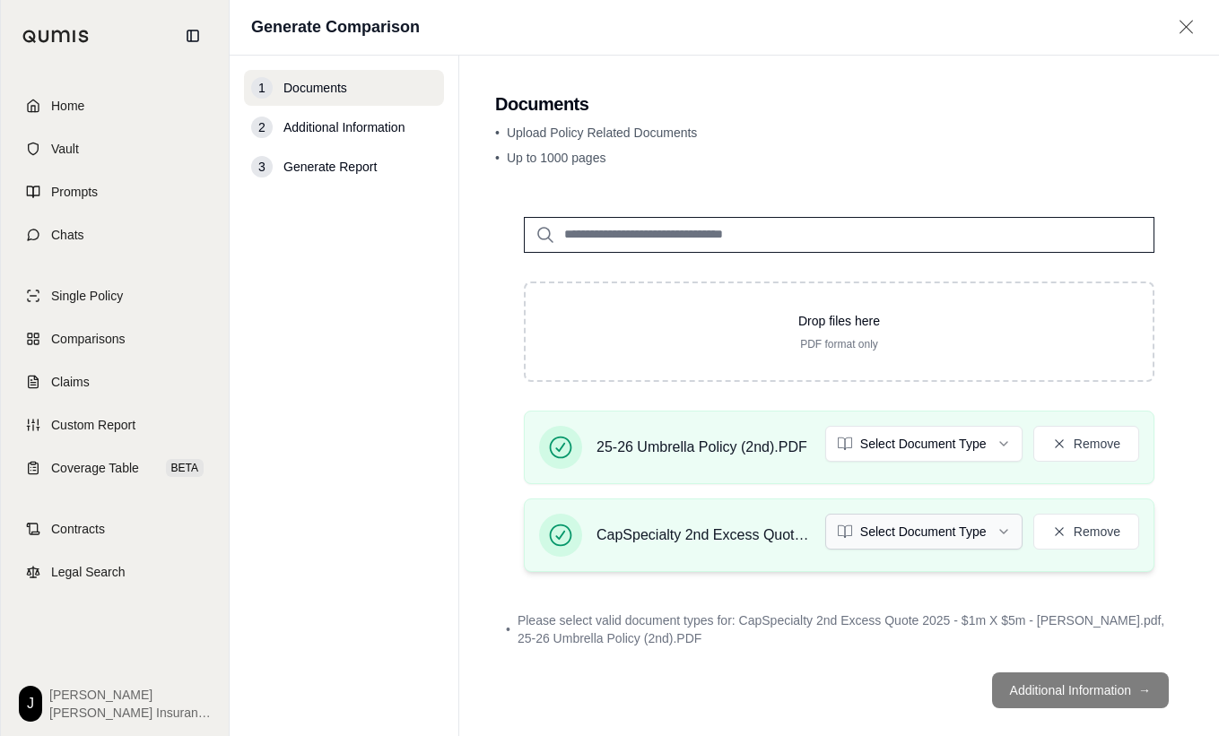
click at [882, 545] on html "Home Vault Prompts Chats Single Policy Comparisons Claims Custom Report Coverag…" at bounding box center [609, 368] width 1219 height 736
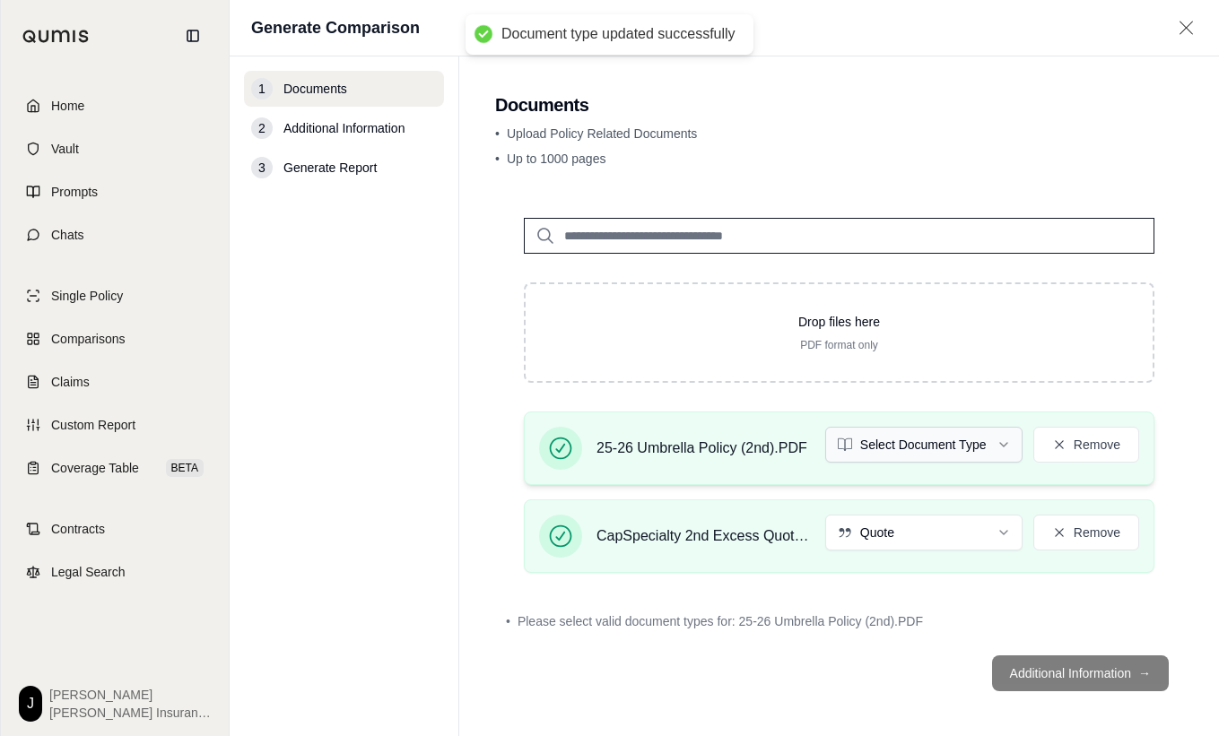
click at [895, 435] on html "Document type updated successfully Home Vault Prompts Chats Single Policy Compa…" at bounding box center [609, 368] width 1219 height 736
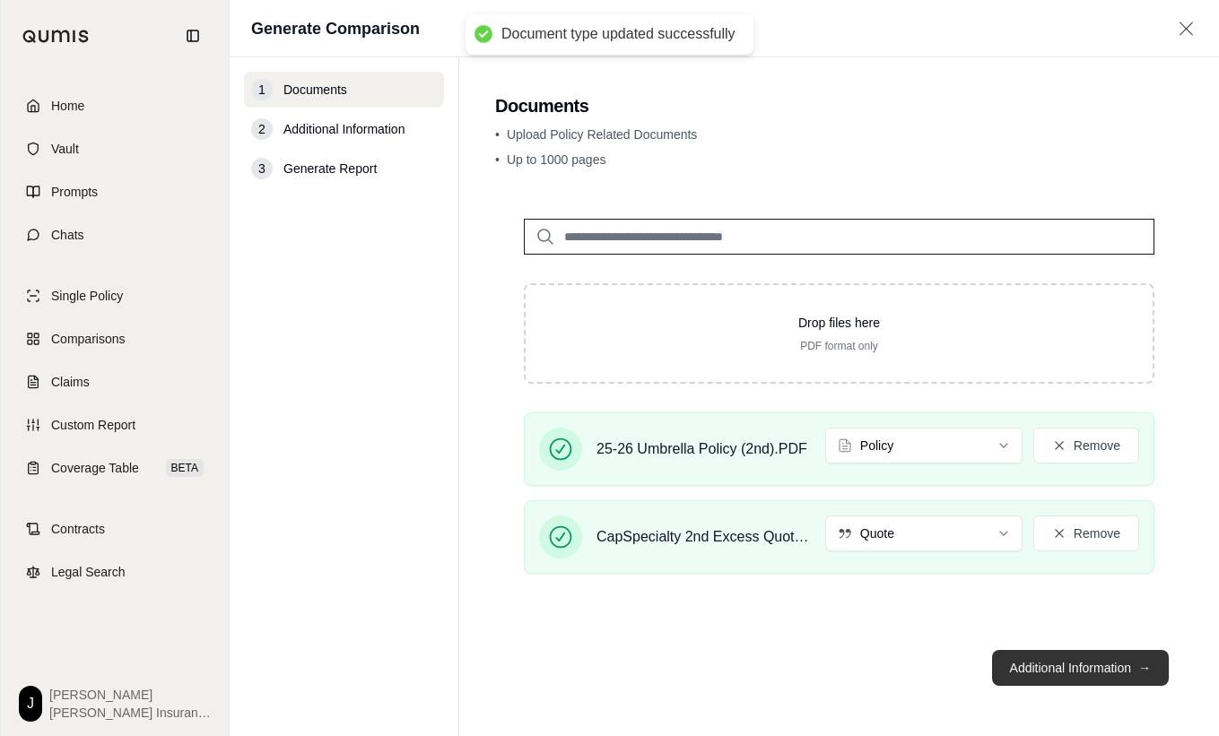
click at [1085, 673] on button "Additional Information →" at bounding box center [1080, 668] width 177 height 36
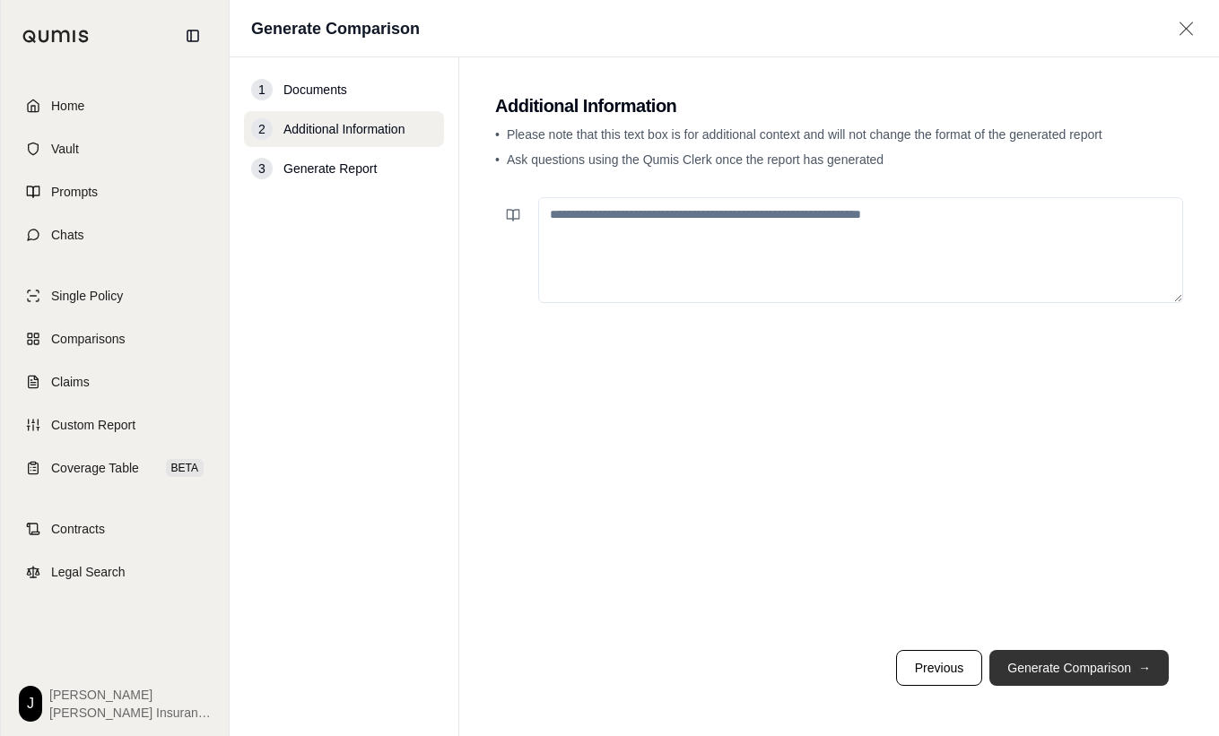
click at [1083, 673] on button "Generate Comparison →" at bounding box center [1078, 668] width 179 height 36
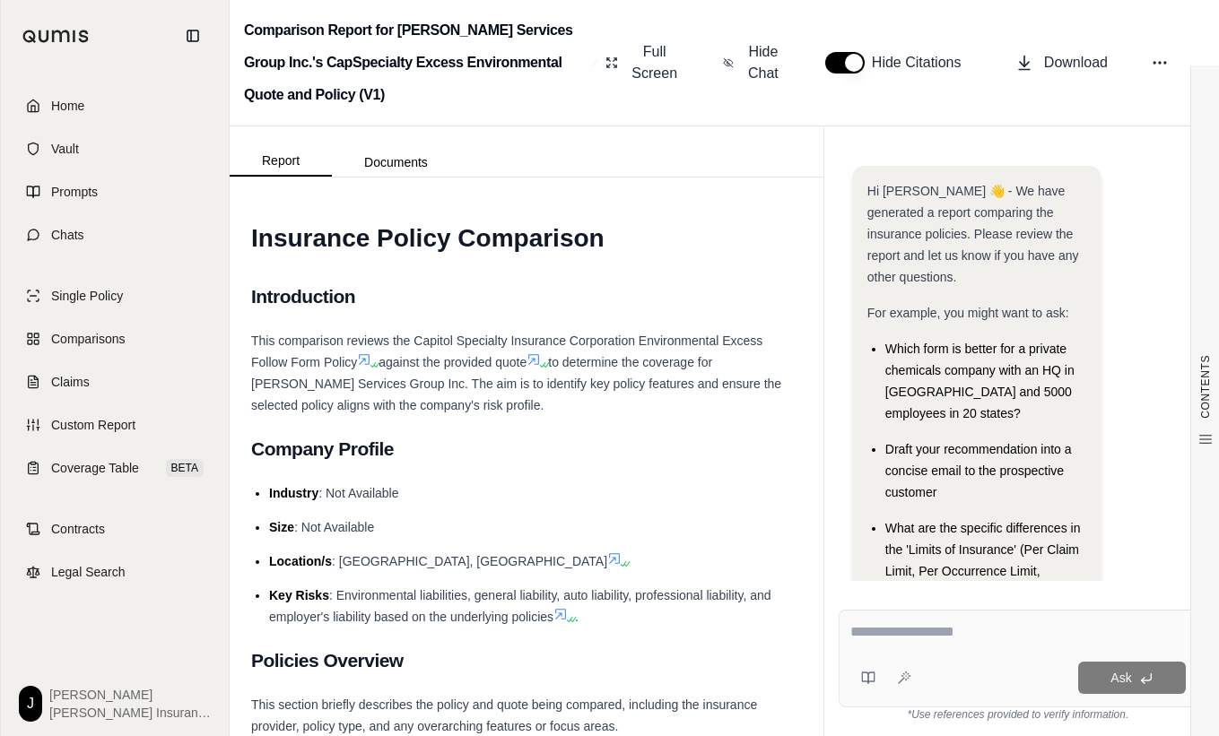
scroll to position [245, 0]
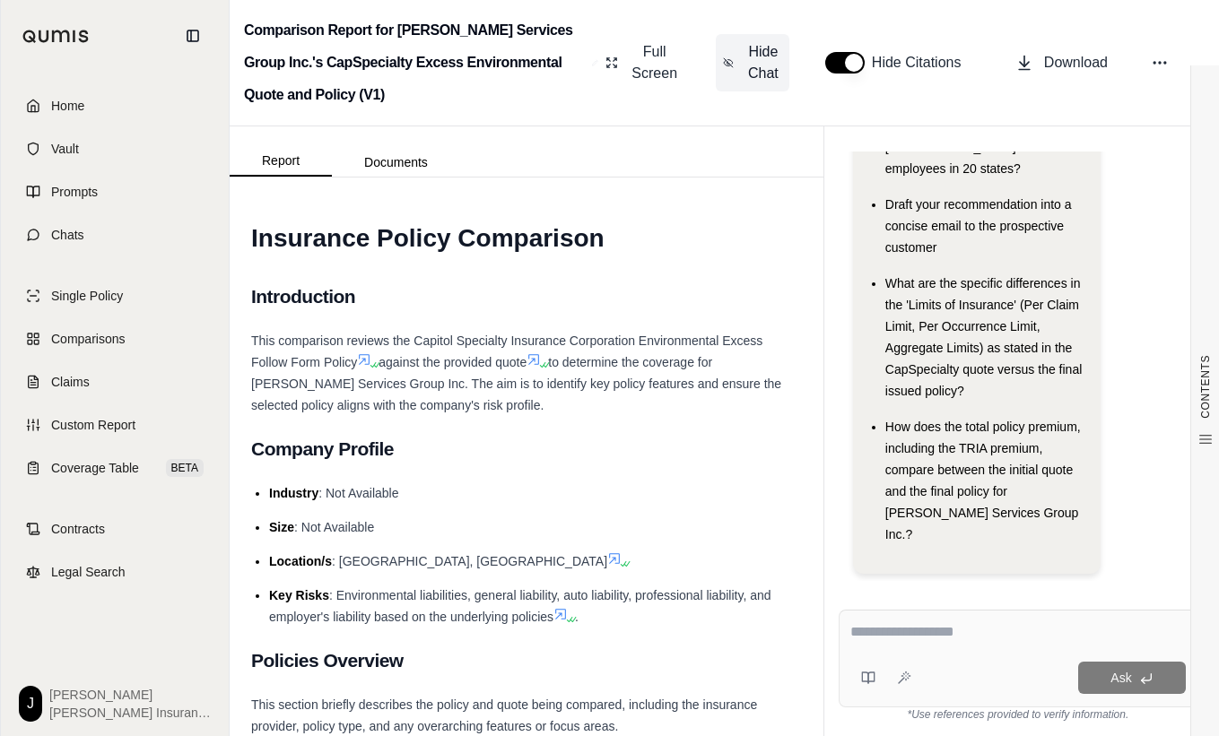
click at [773, 54] on span "Hide Chat" at bounding box center [763, 62] width 38 height 43
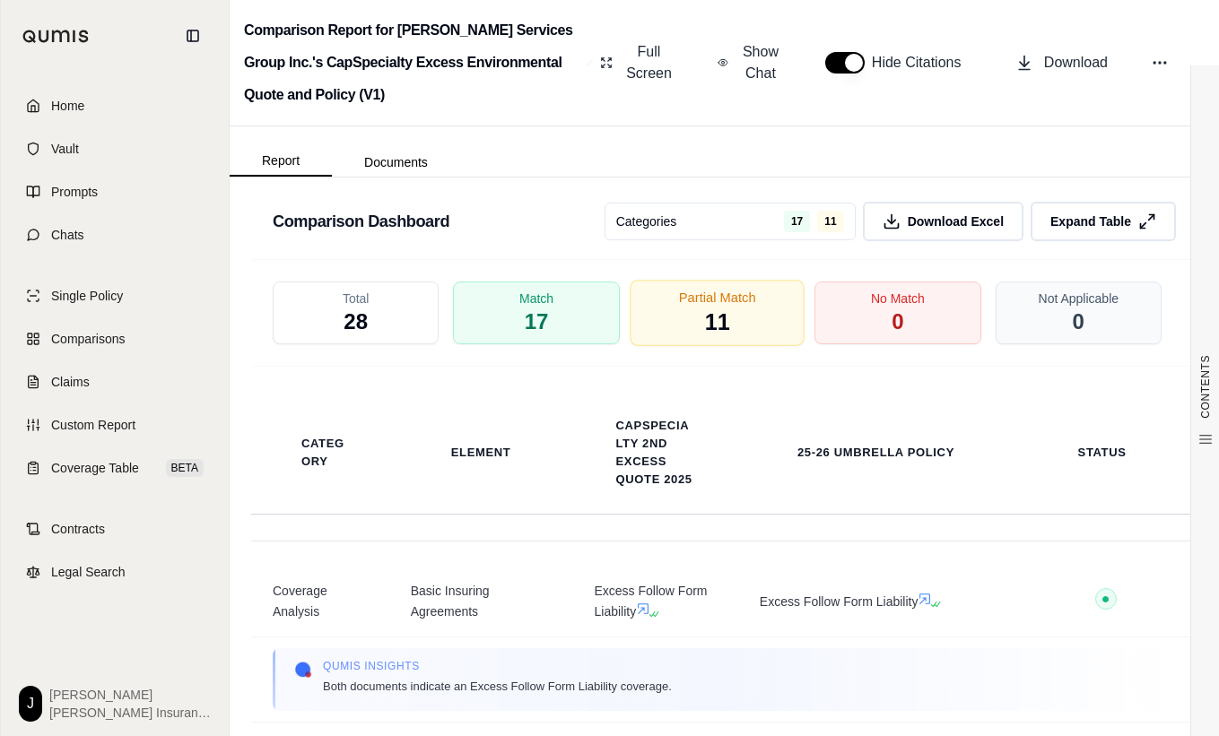
scroll to position [2959, 0]
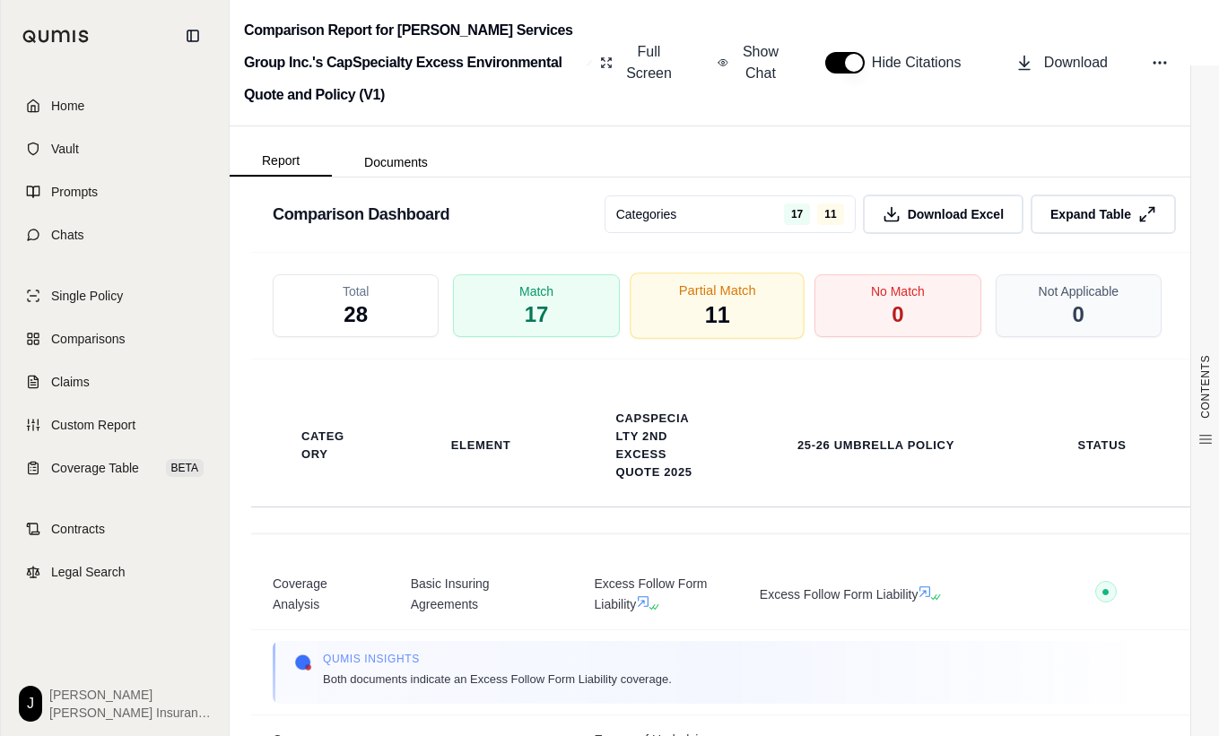
click at [720, 291] on span "Partial Match" at bounding box center [717, 291] width 77 height 19
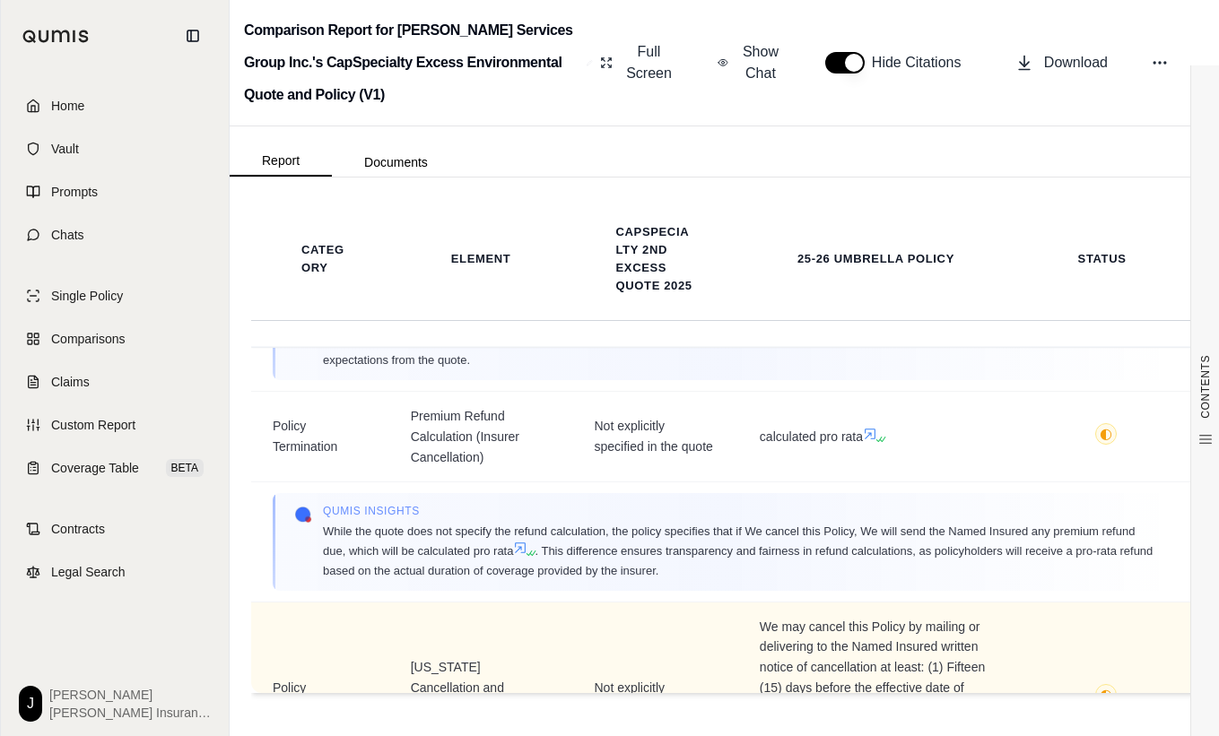
scroll to position [1510, 0]
